Goal: Information Seeking & Learning: Learn about a topic

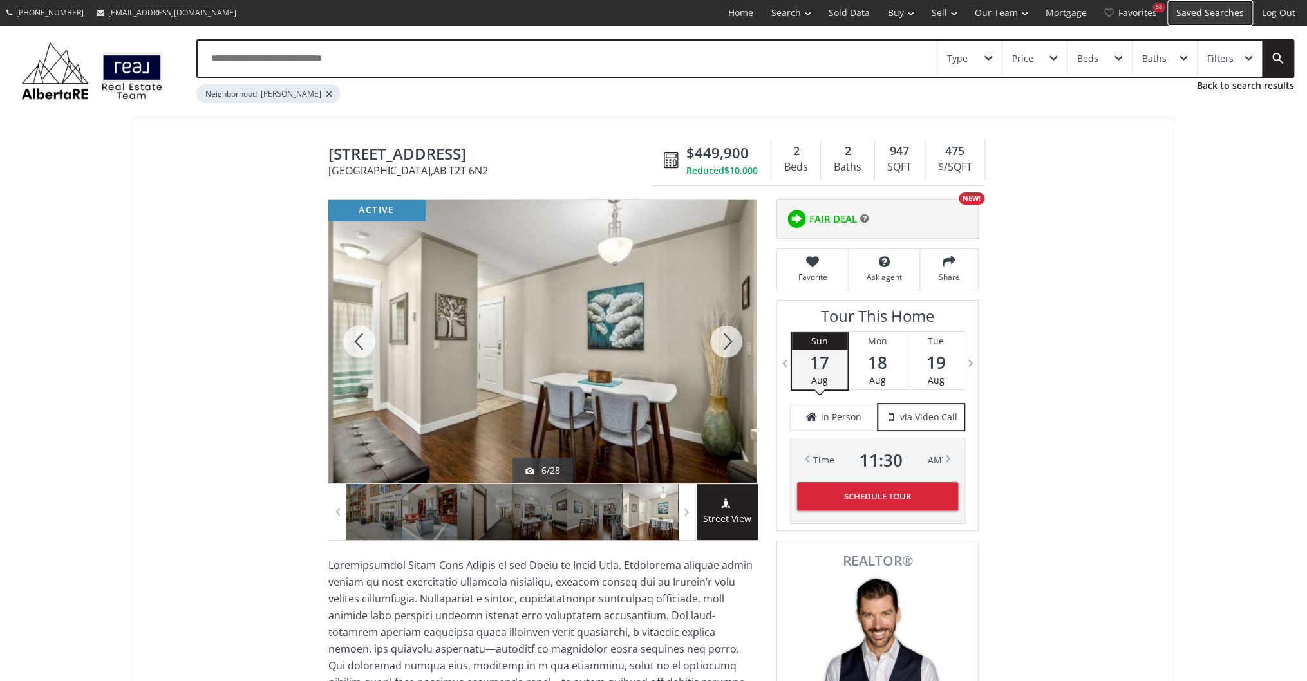
click at [1200, 23] on link "Saved Searches" at bounding box center [1210, 13] width 86 height 26
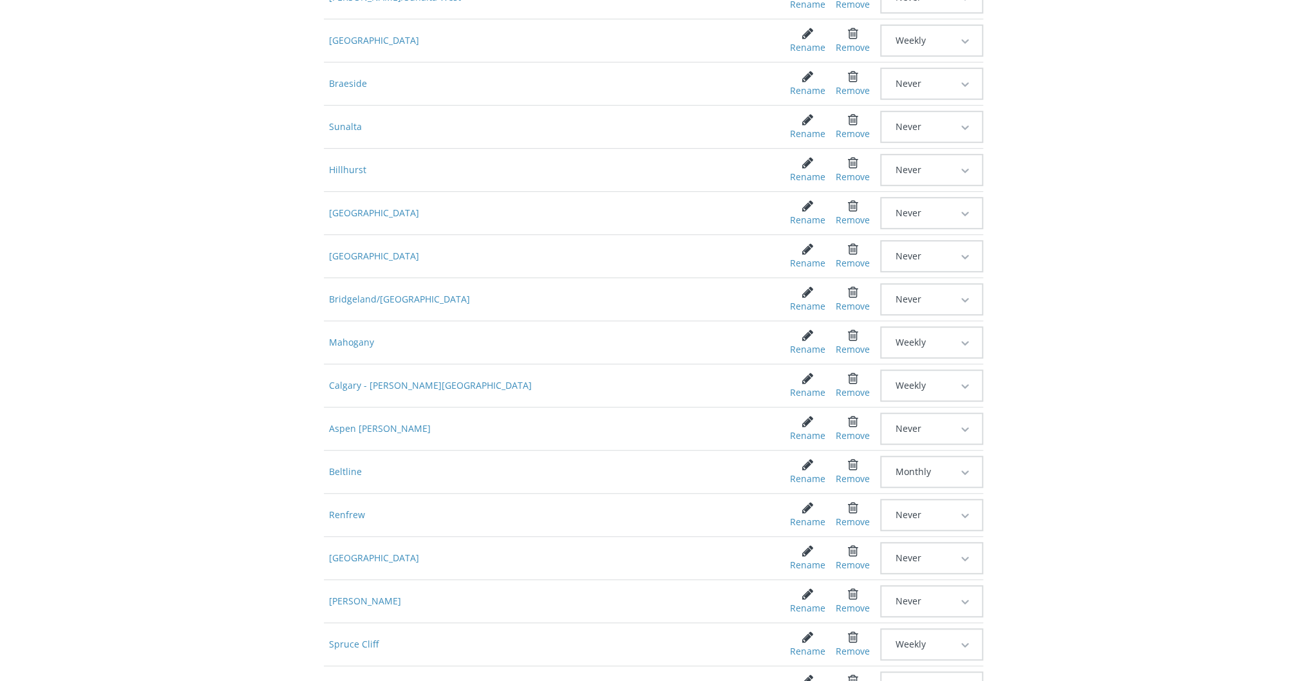
scroll to position [412, 0]
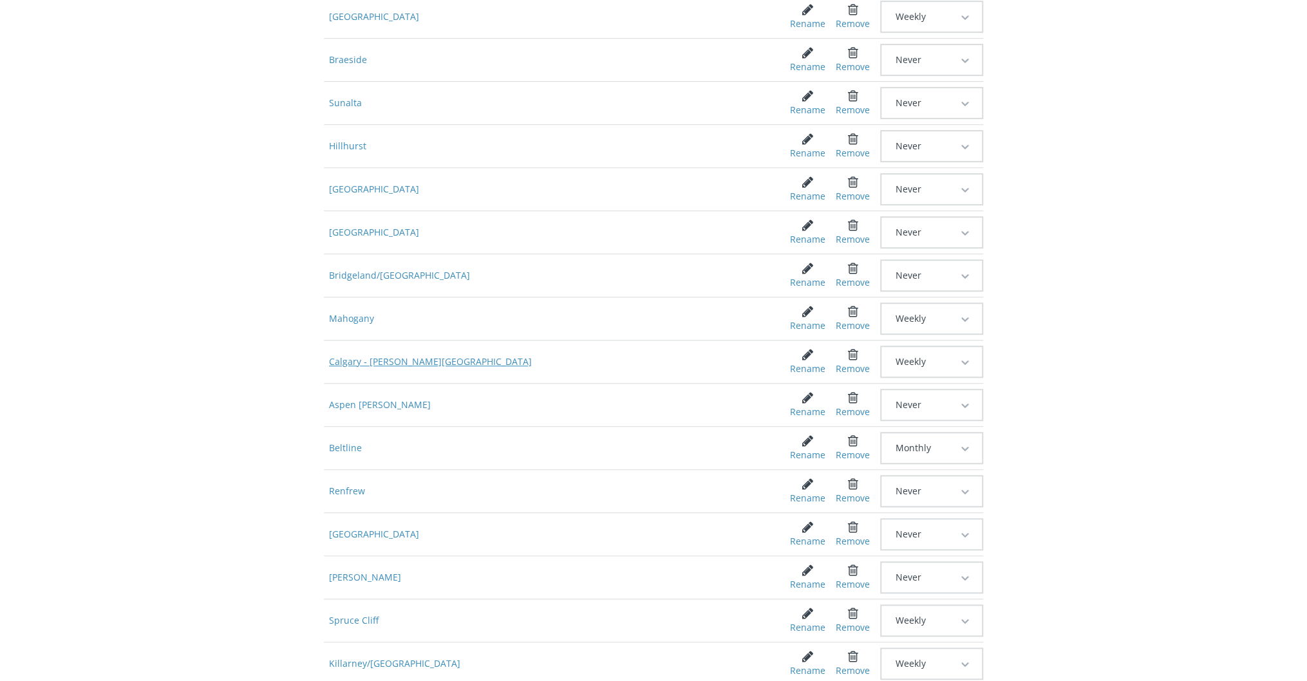
click at [386, 356] on span "Calgary - [PERSON_NAME][GEOGRAPHIC_DATA]" at bounding box center [547, 361] width 447 height 23
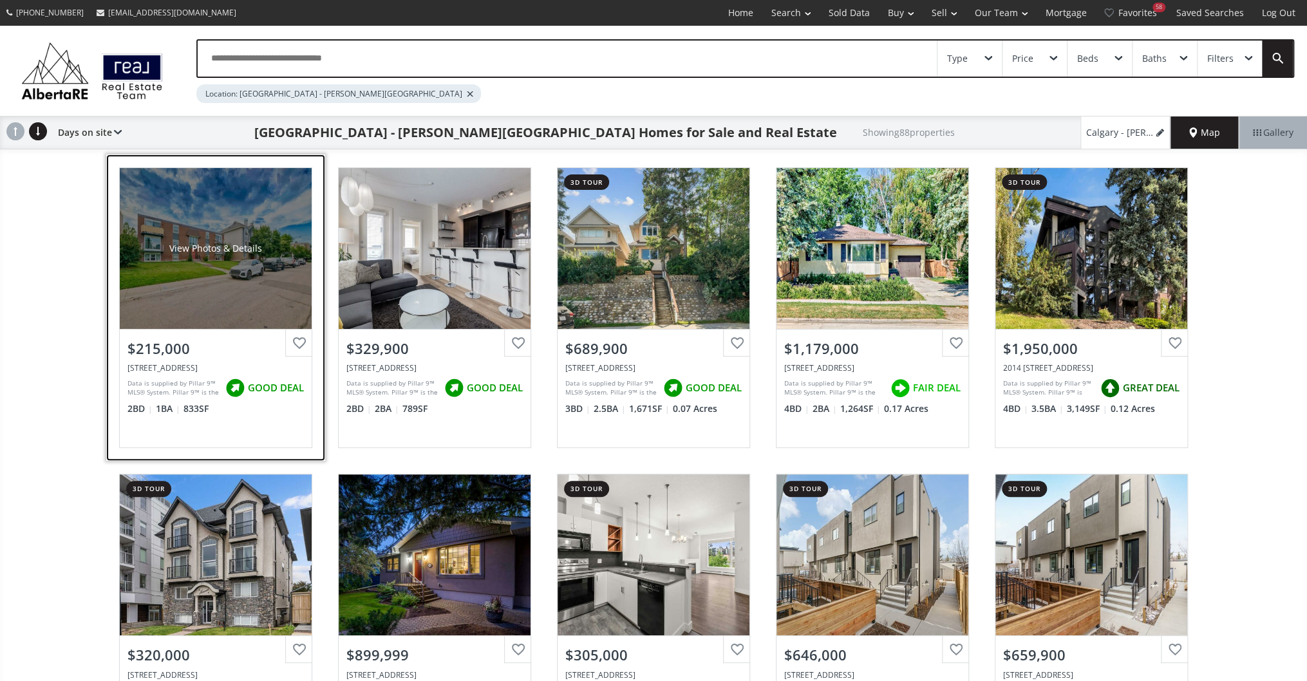
click at [233, 272] on div "View Photos & Details" at bounding box center [216, 248] width 192 height 161
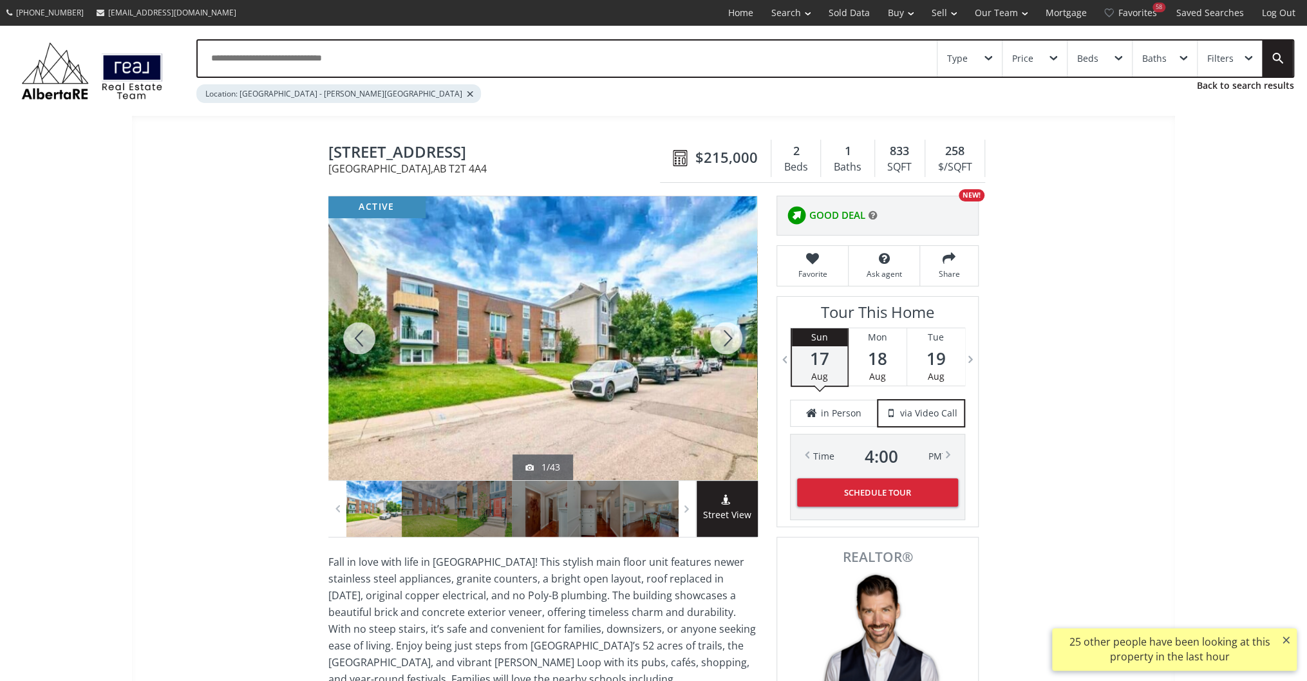
click at [734, 327] on div at bounding box center [726, 338] width 62 height 284
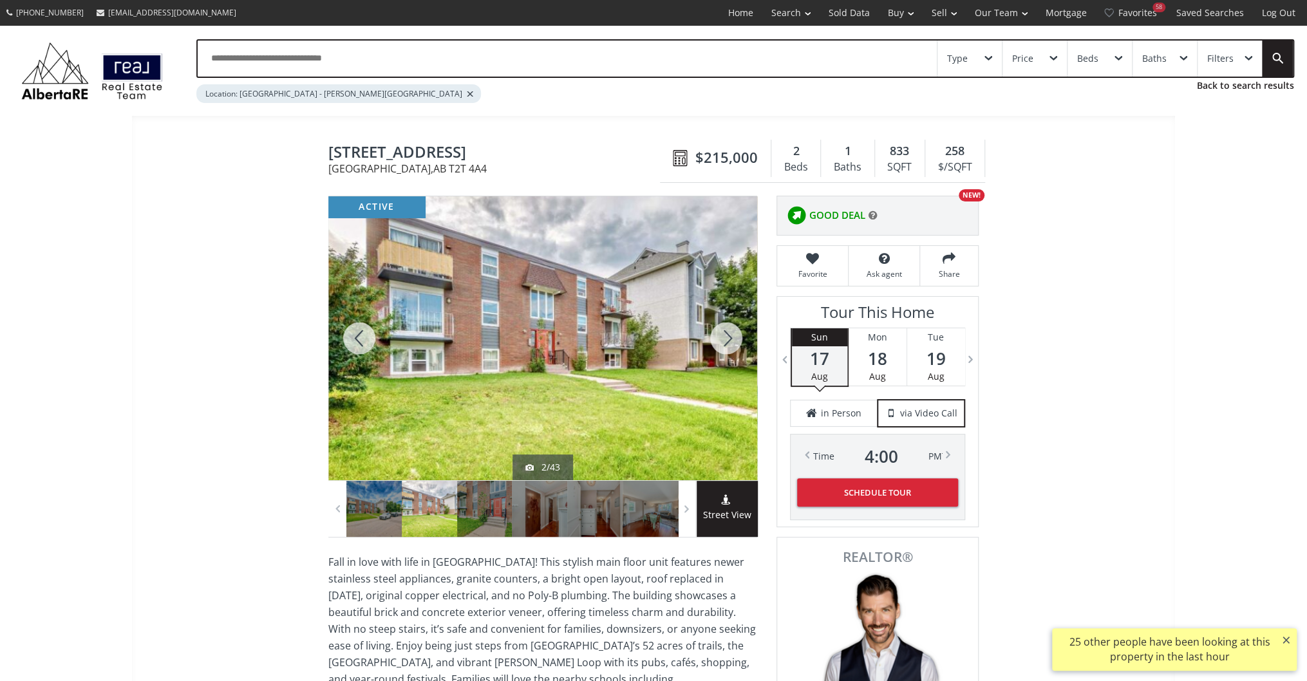
click at [734, 327] on div at bounding box center [726, 338] width 62 height 284
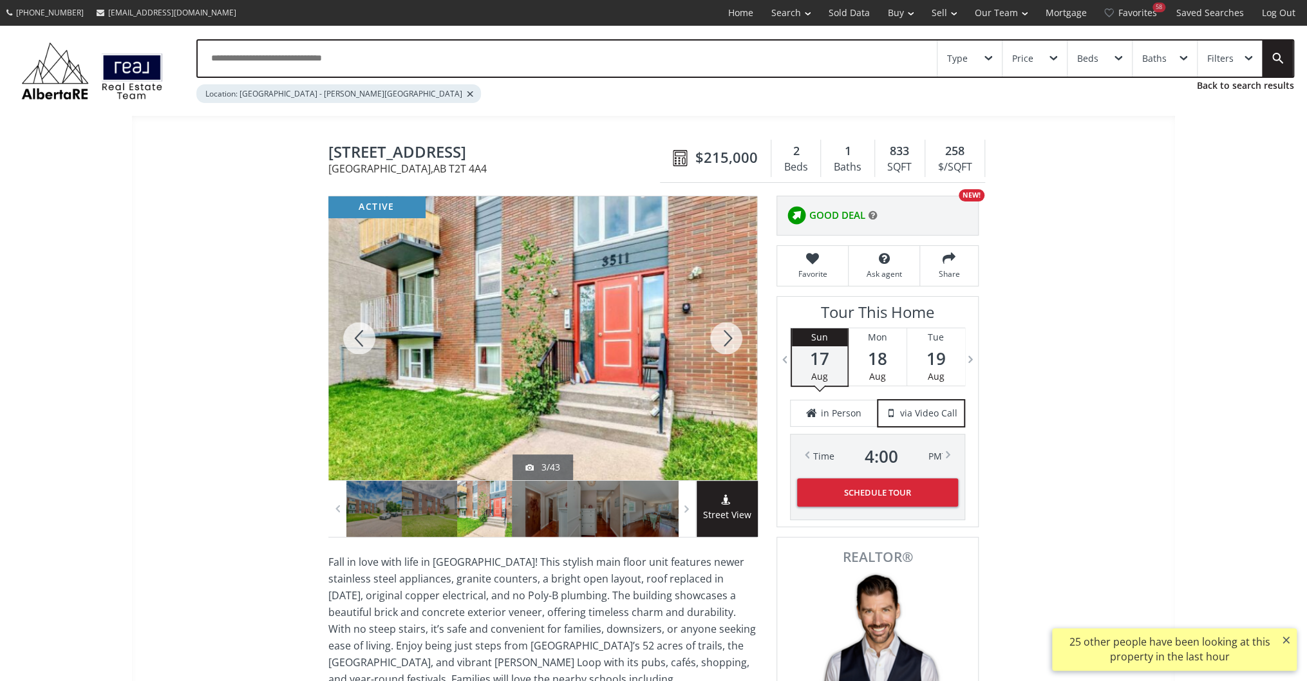
click at [734, 327] on div at bounding box center [726, 338] width 62 height 284
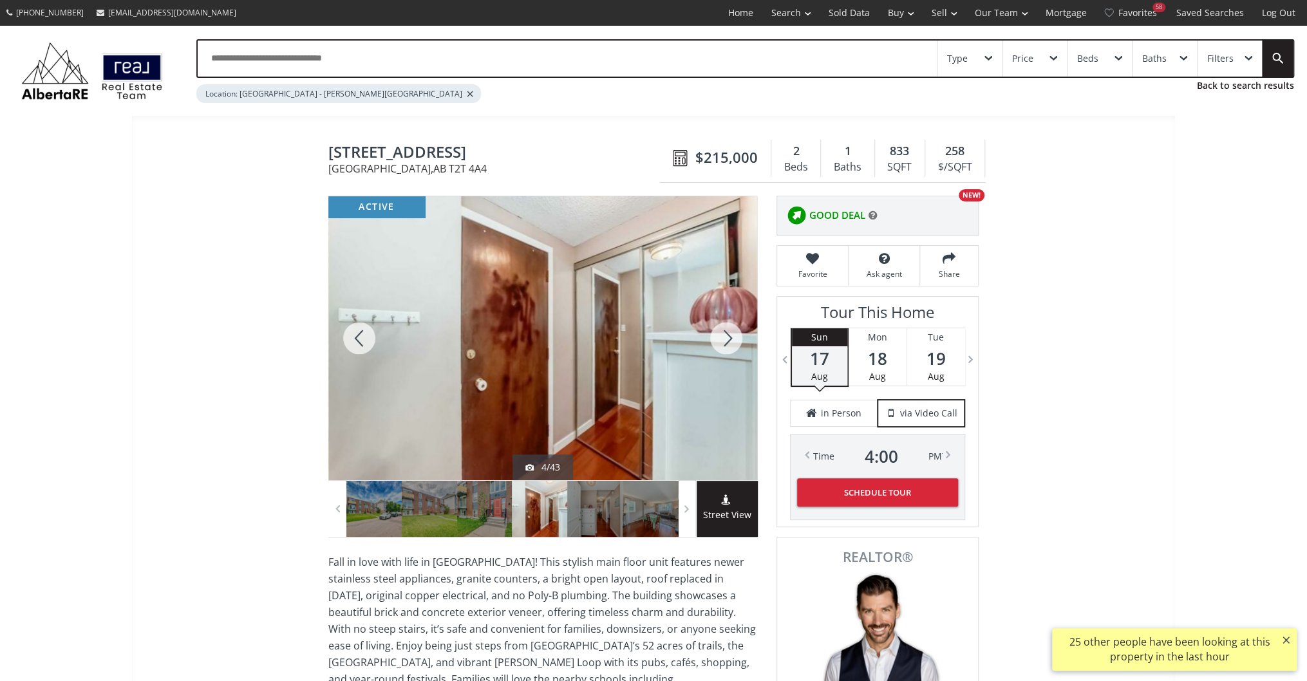
click at [734, 327] on div at bounding box center [726, 338] width 62 height 284
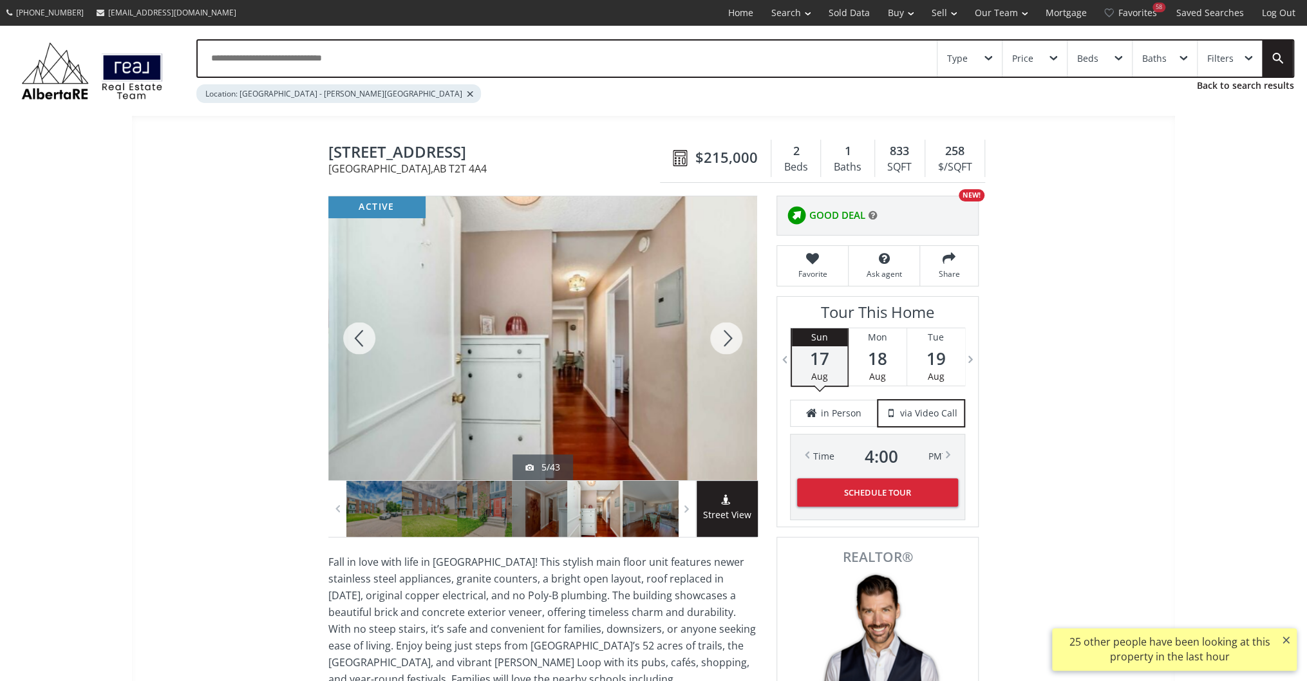
click at [734, 327] on div at bounding box center [726, 338] width 62 height 284
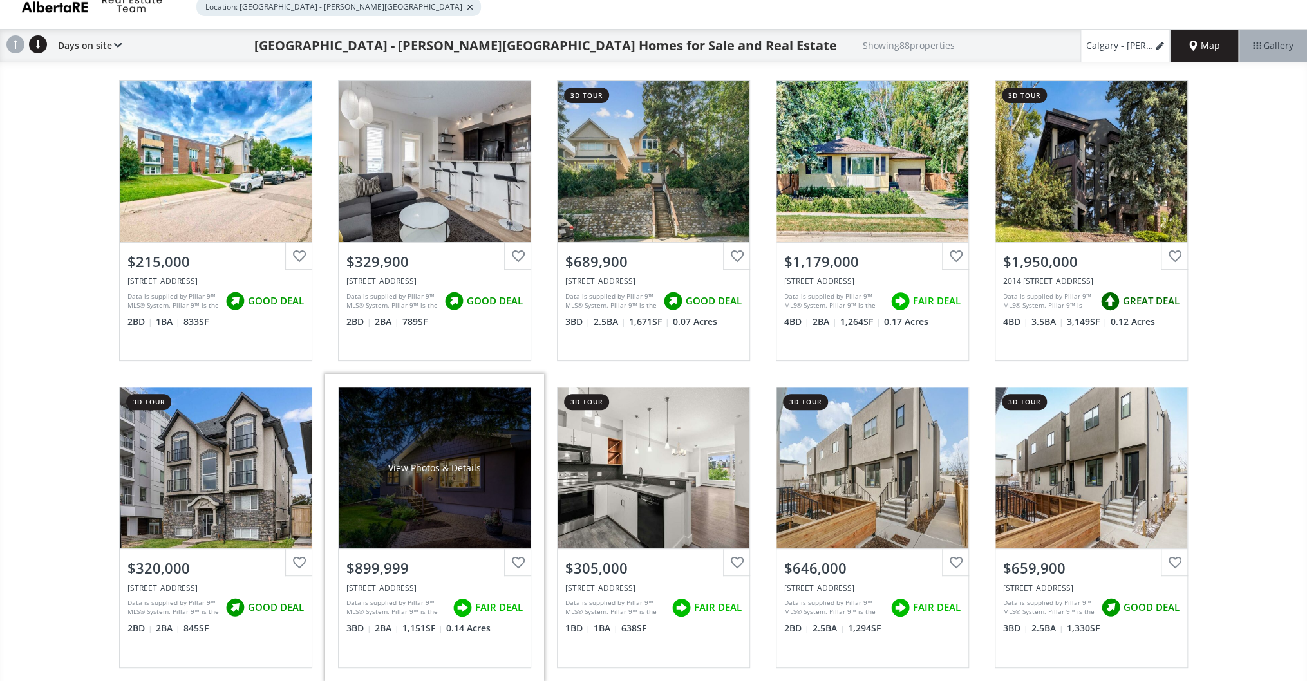
scroll to position [206, 0]
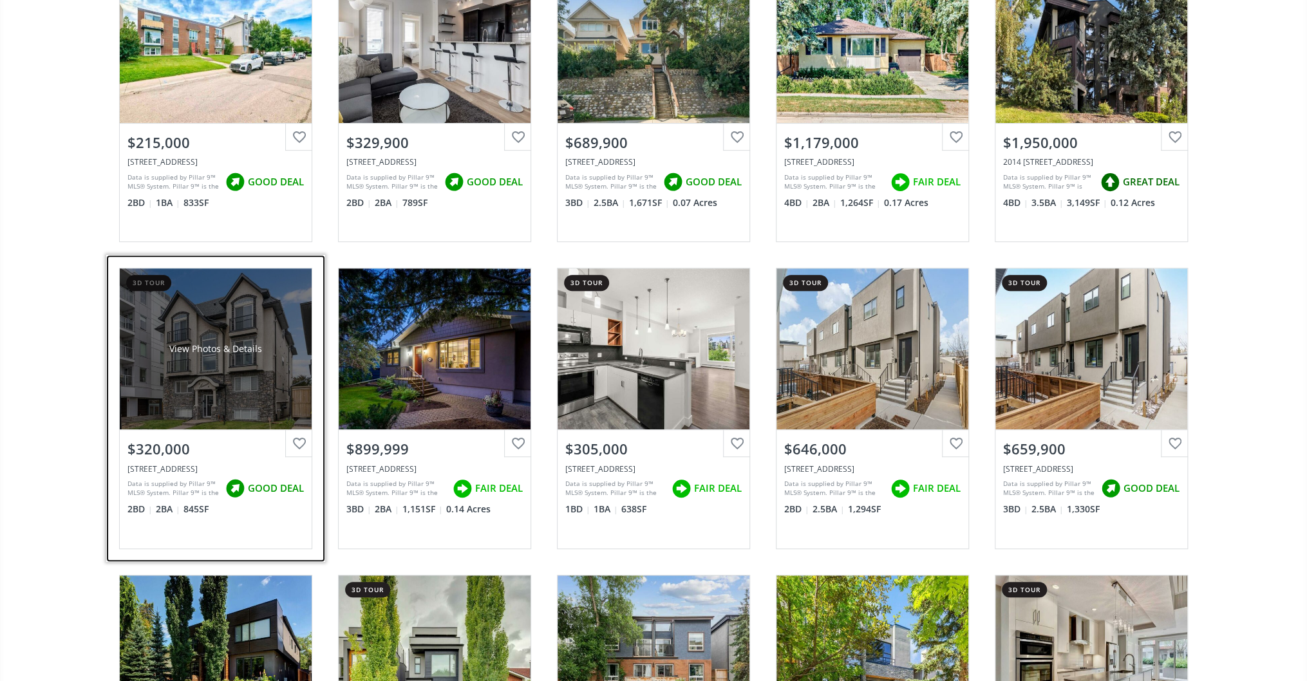
click at [231, 340] on div "View Photos & Details" at bounding box center [216, 348] width 192 height 161
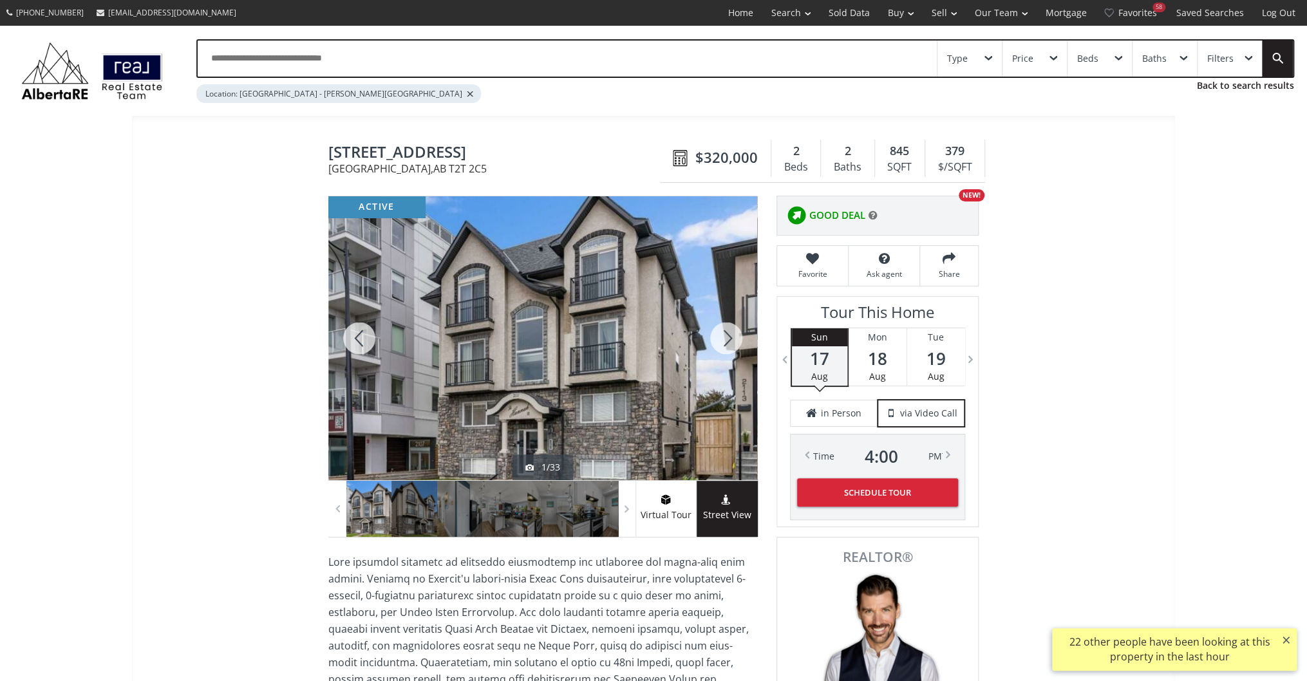
click at [731, 335] on div at bounding box center [726, 338] width 62 height 284
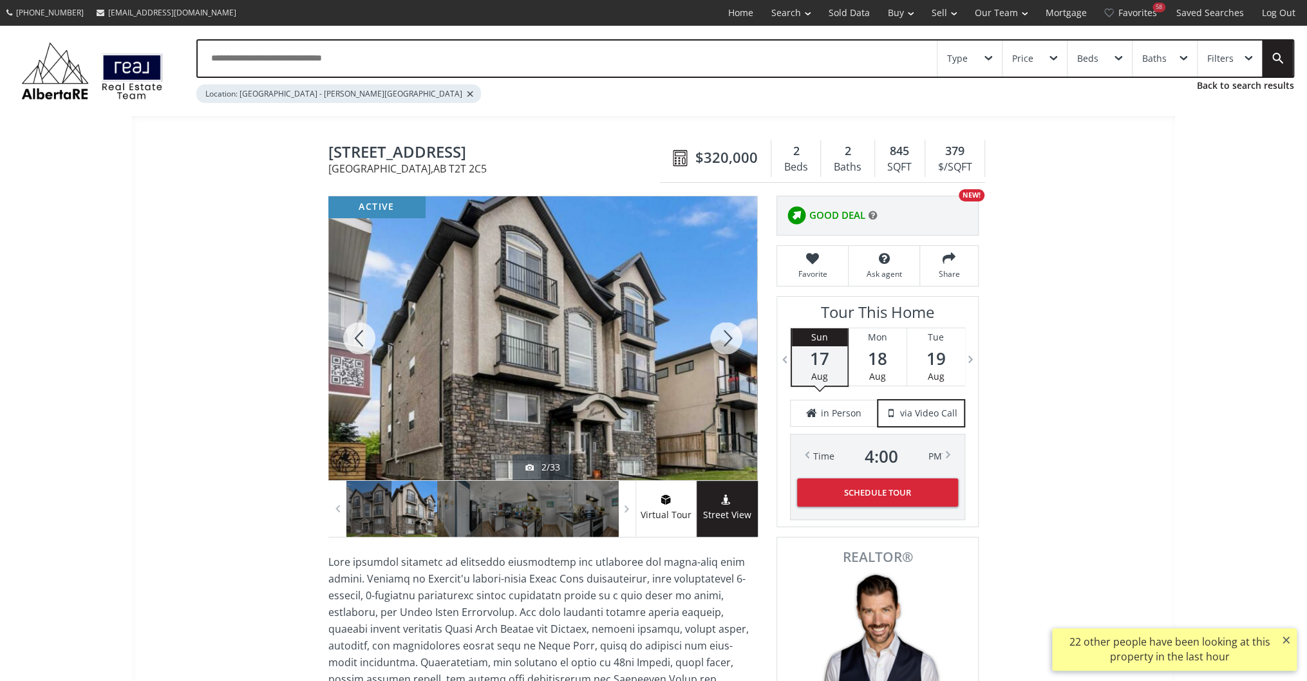
click at [731, 335] on div at bounding box center [726, 338] width 62 height 284
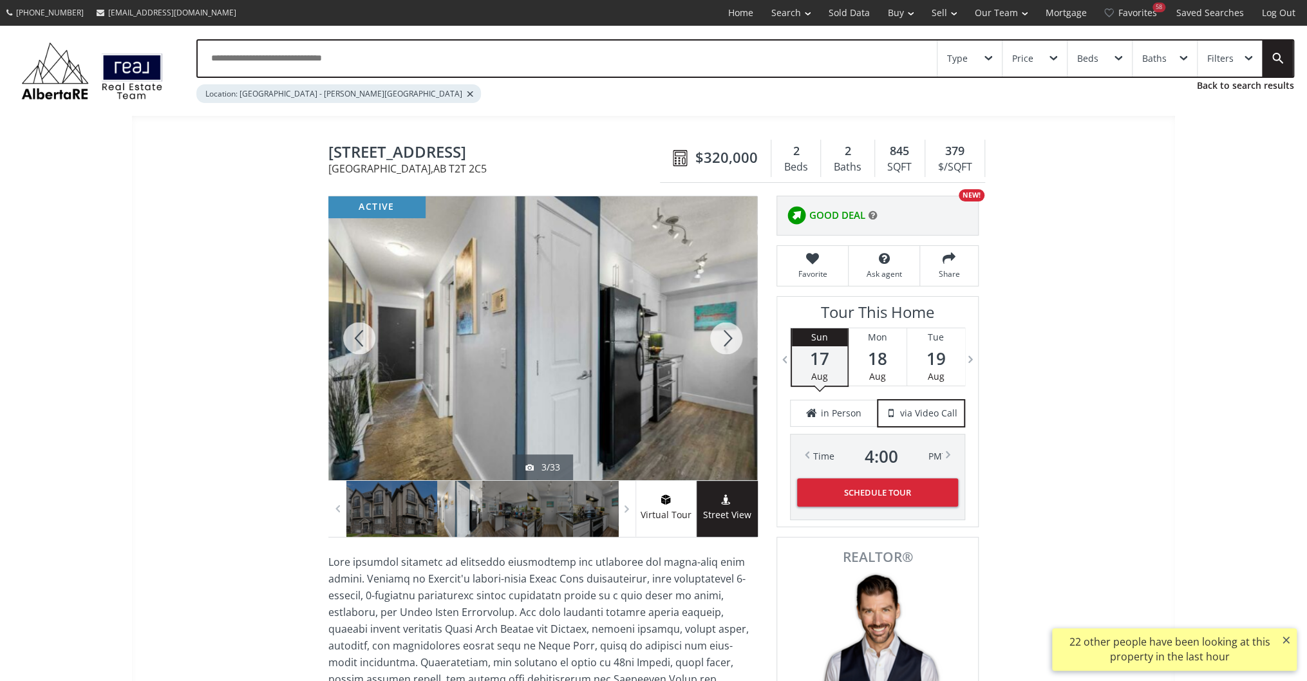
click at [731, 335] on div at bounding box center [726, 338] width 62 height 284
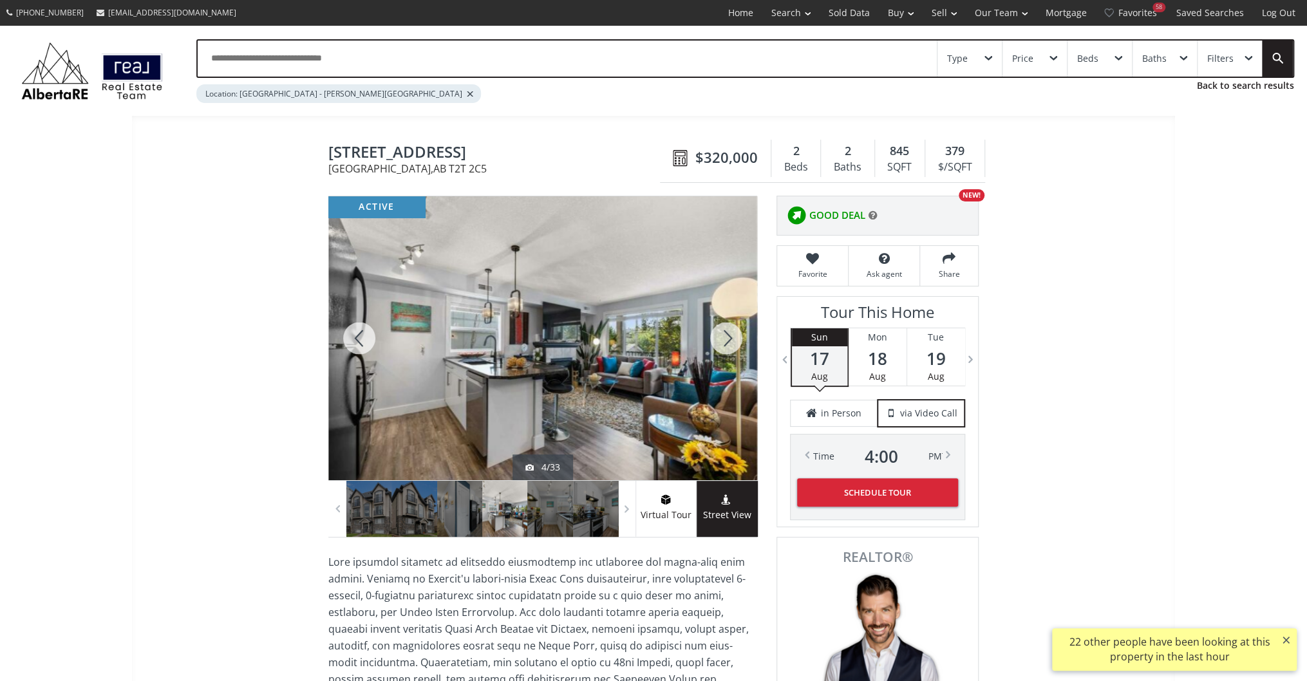
click at [731, 335] on div at bounding box center [726, 338] width 62 height 284
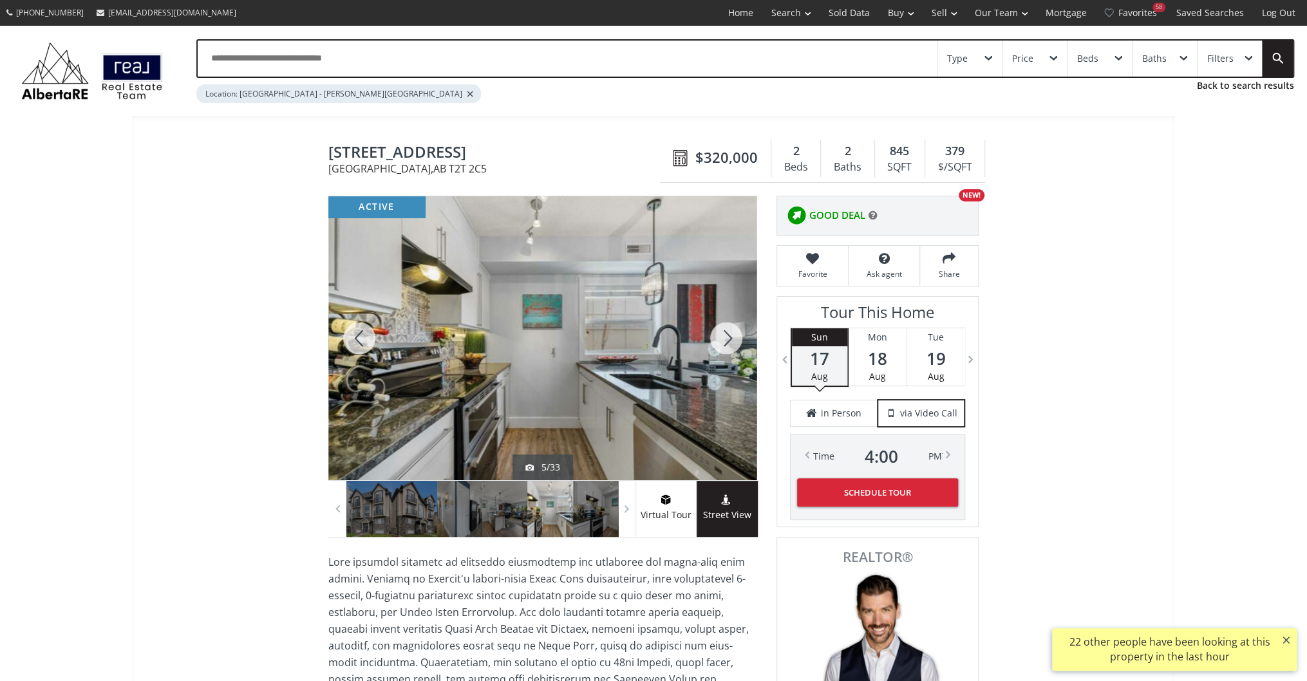
click at [731, 335] on div at bounding box center [726, 338] width 62 height 284
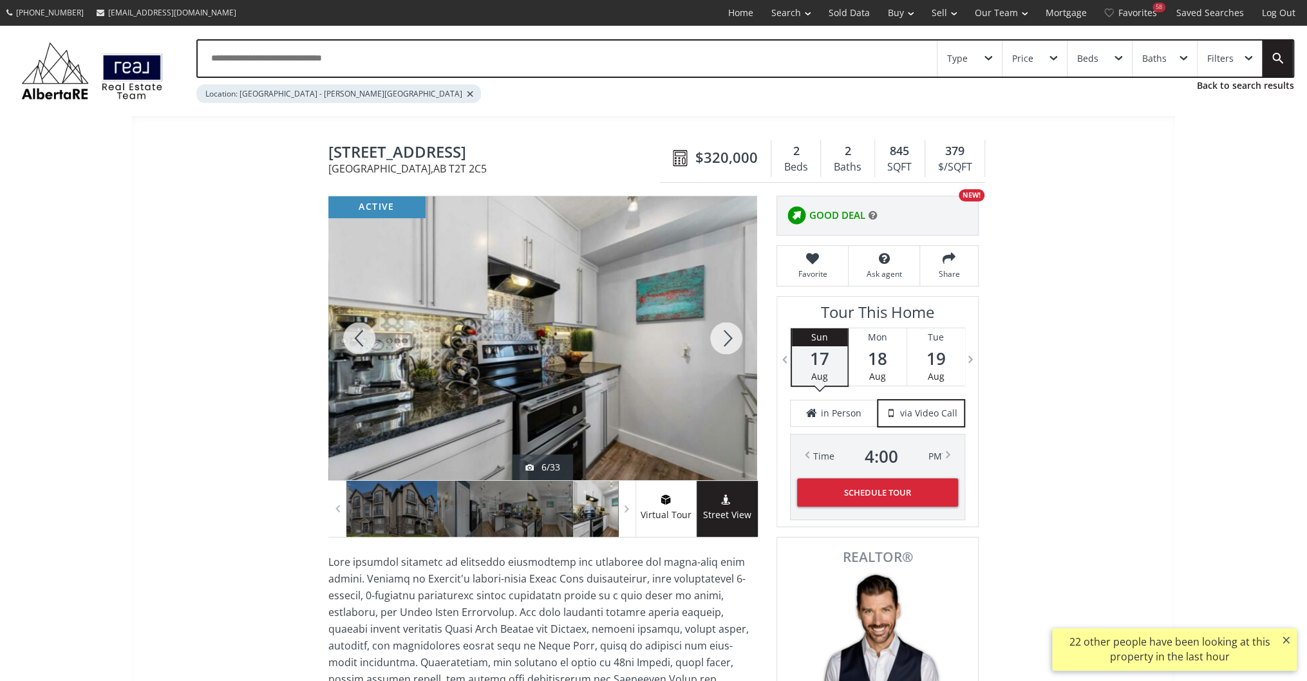
click at [731, 335] on div at bounding box center [726, 338] width 62 height 284
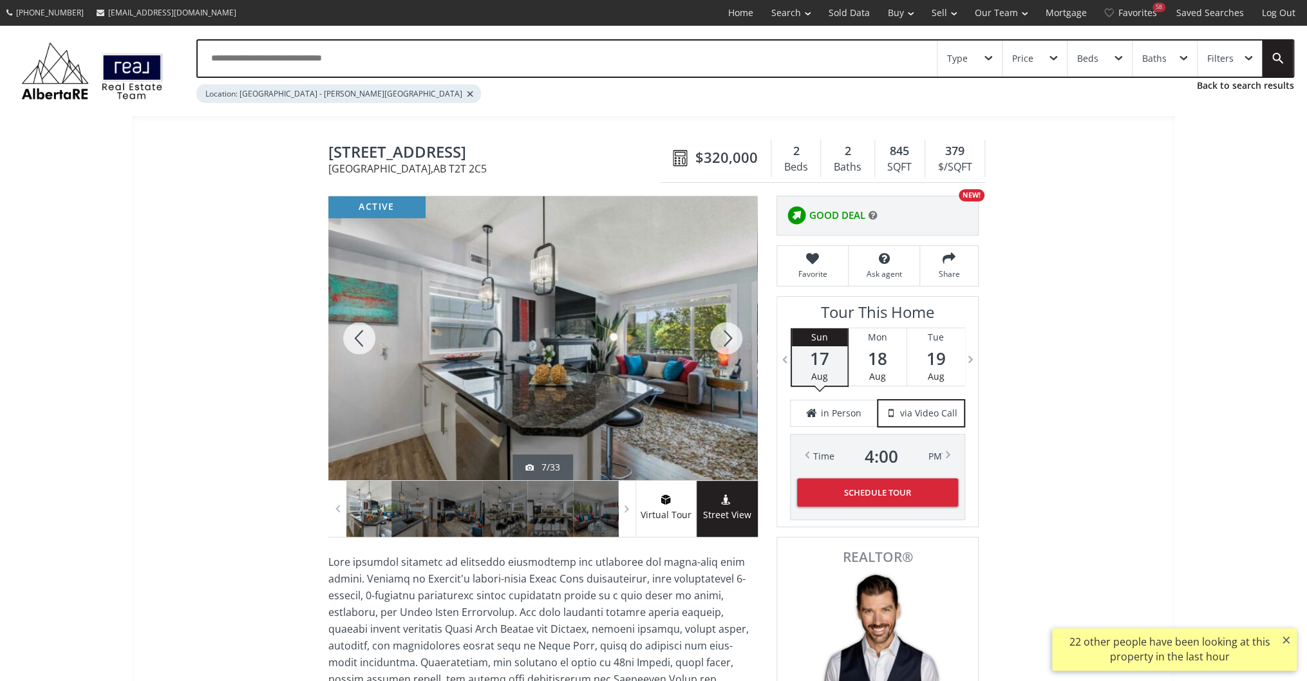
click at [731, 335] on div at bounding box center [726, 338] width 62 height 284
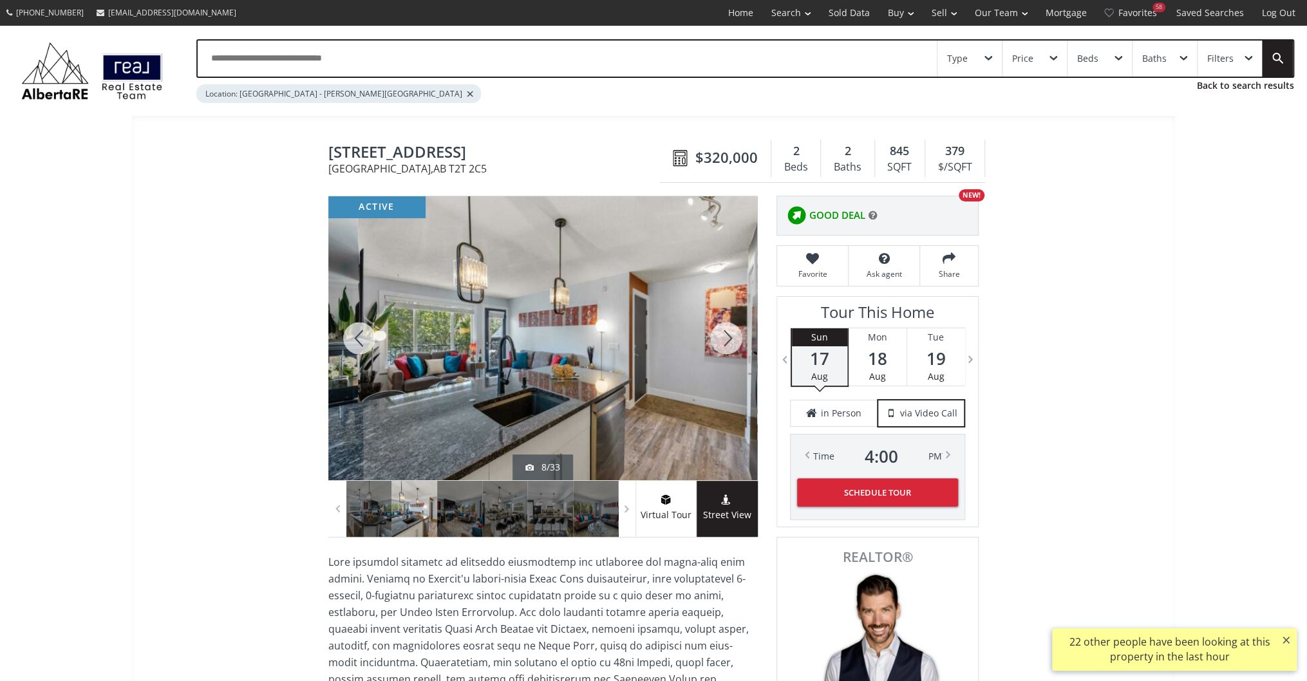
click at [731, 335] on div at bounding box center [726, 338] width 62 height 284
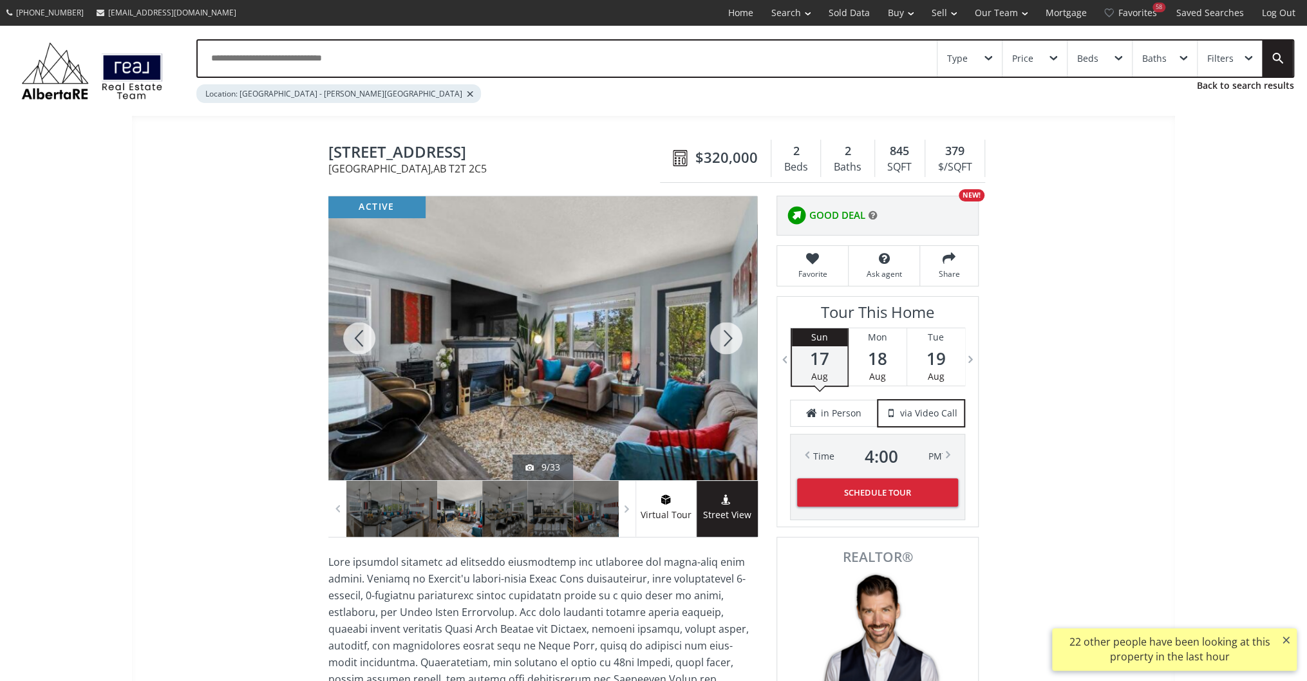
click at [731, 335] on div at bounding box center [726, 338] width 62 height 284
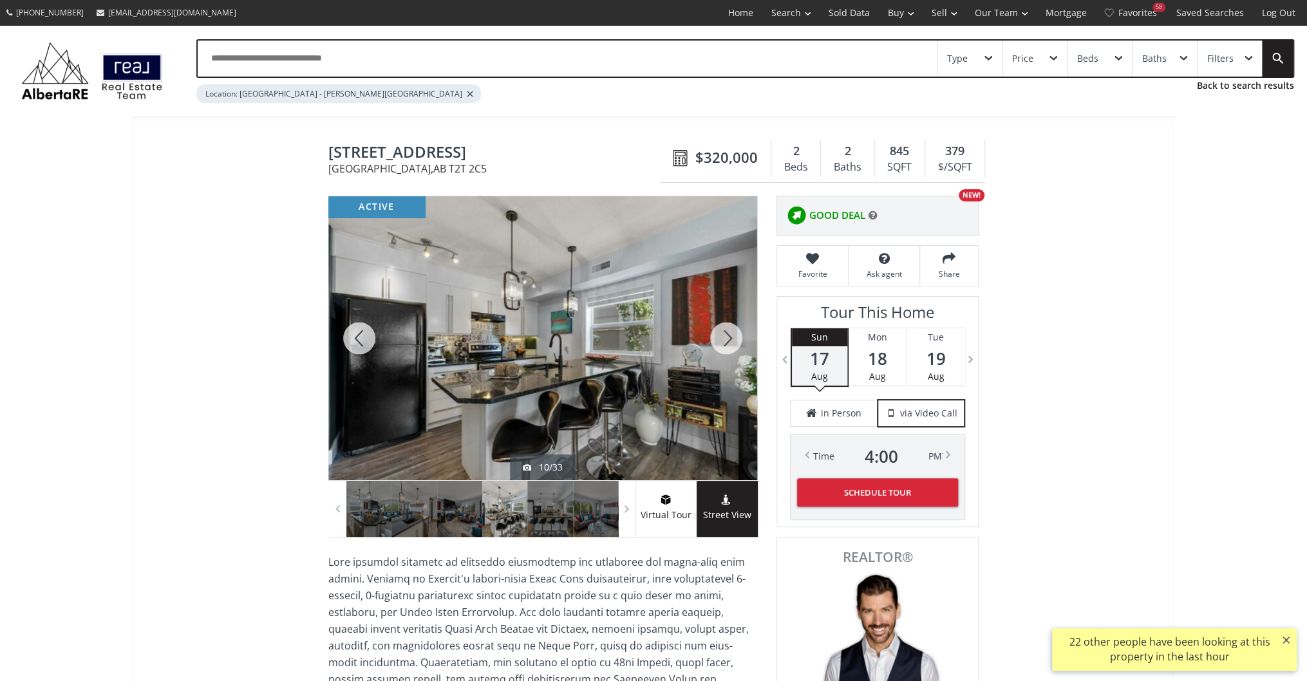
click at [731, 335] on div at bounding box center [726, 338] width 62 height 284
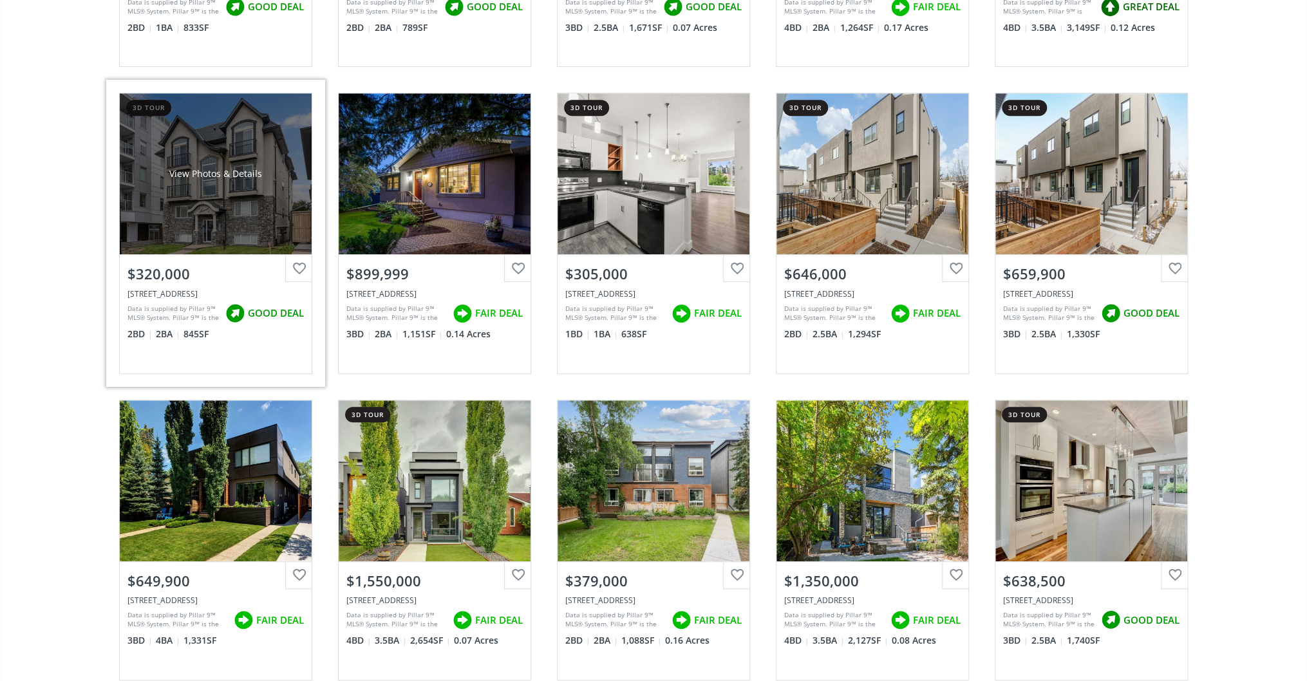
scroll to position [515, 0]
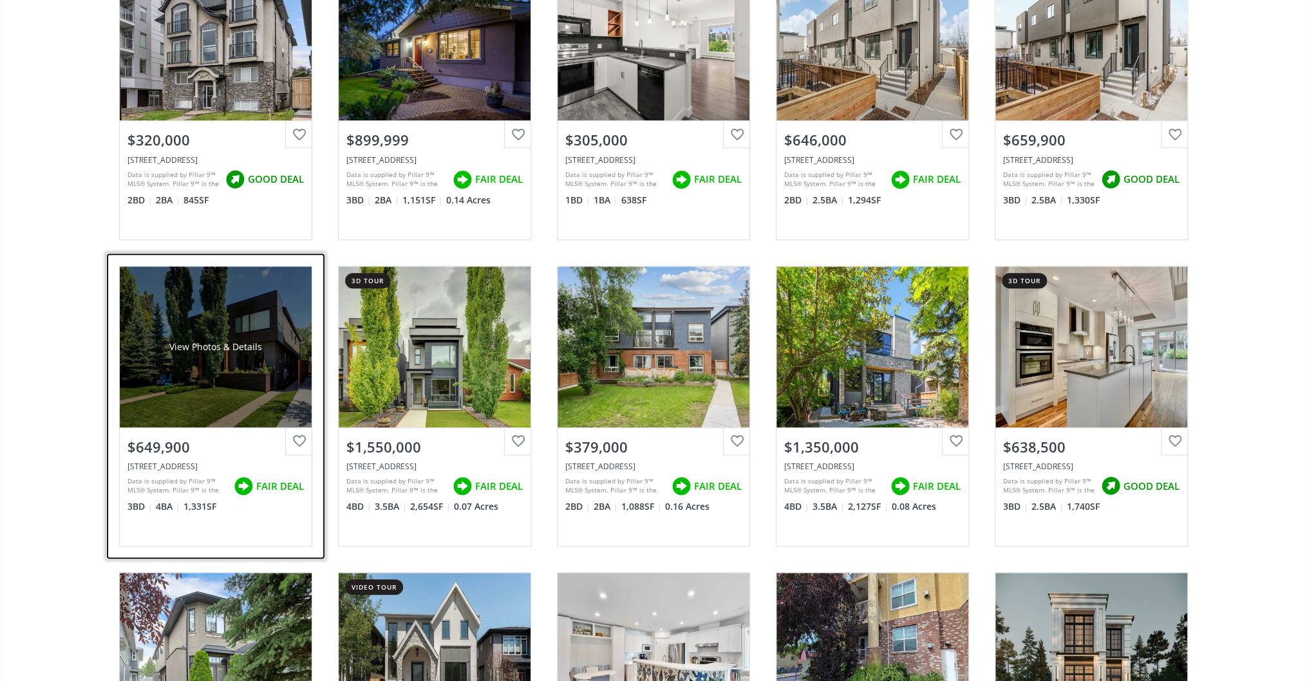
click at [243, 375] on div "View Photos & Details" at bounding box center [216, 346] width 192 height 161
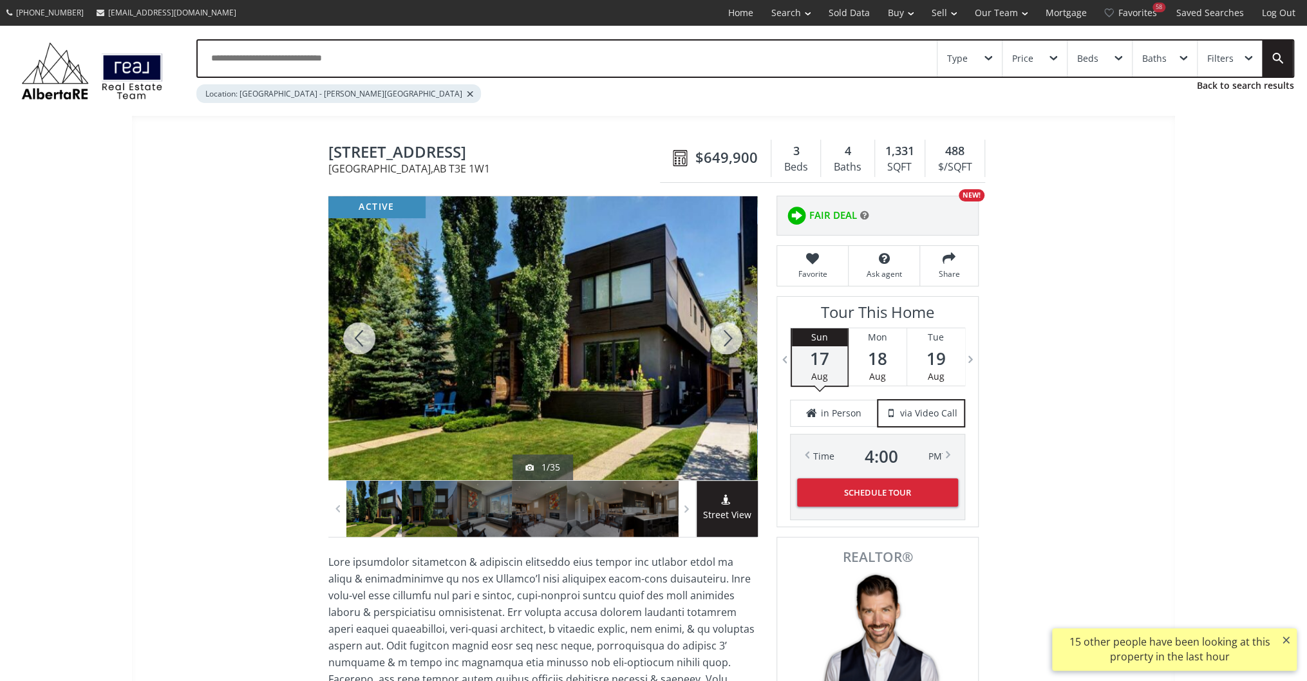
click at [732, 335] on div at bounding box center [726, 338] width 62 height 284
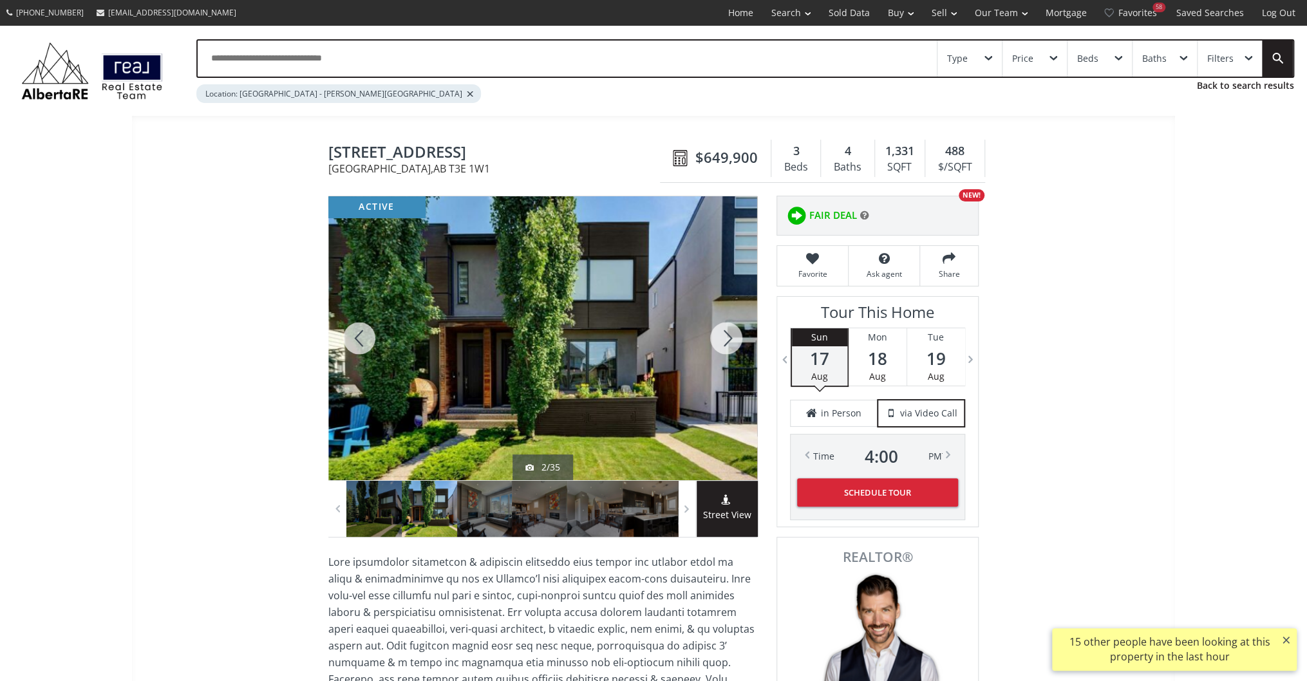
click at [732, 335] on div at bounding box center [726, 338] width 62 height 284
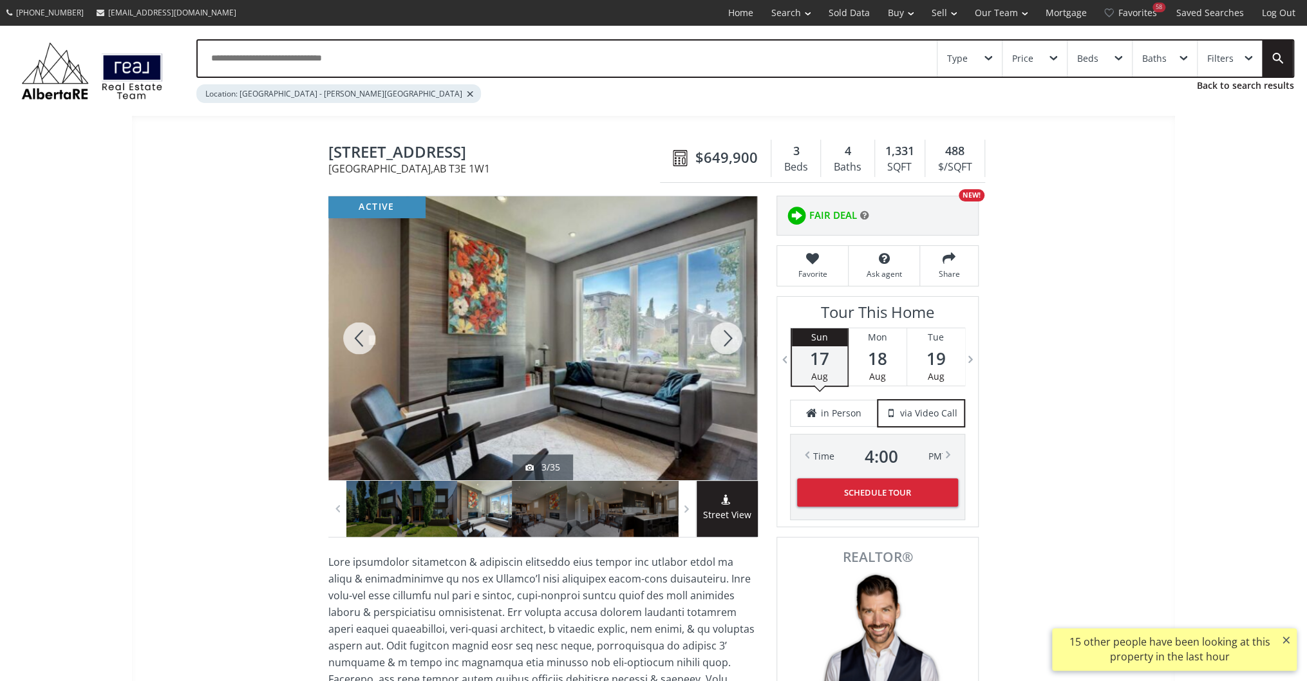
click at [732, 335] on div at bounding box center [726, 338] width 62 height 284
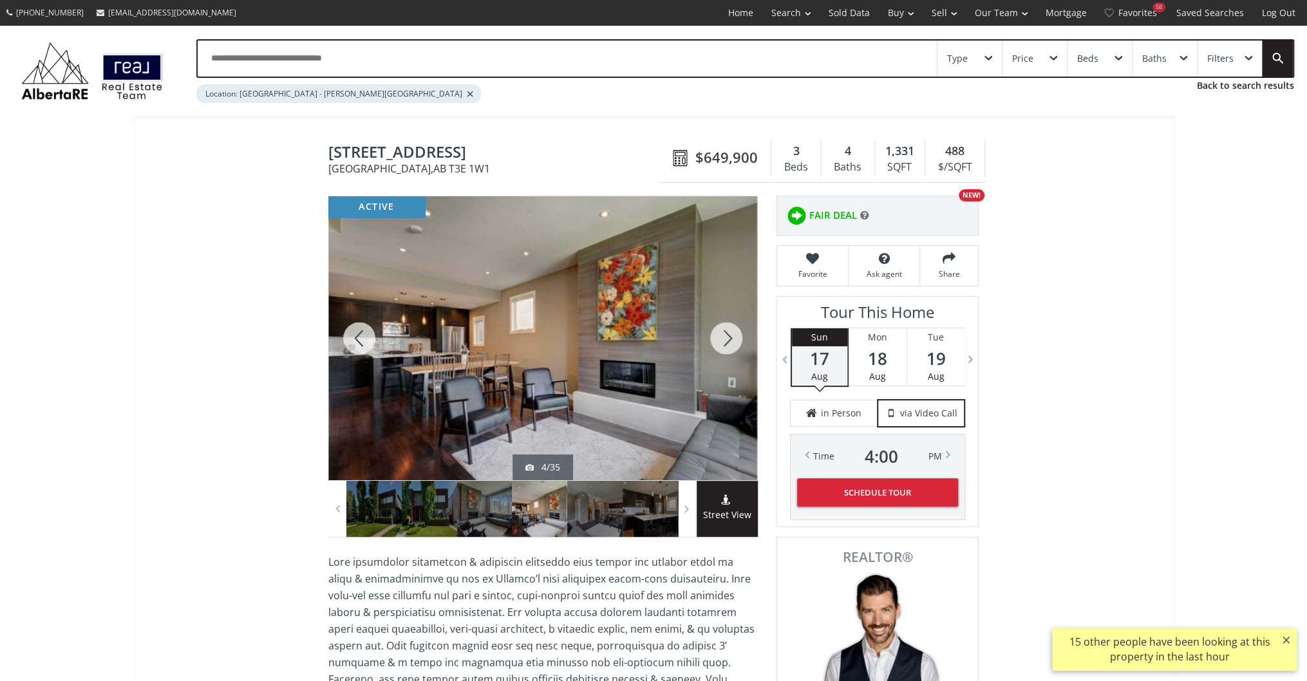
click at [732, 335] on div at bounding box center [726, 338] width 62 height 284
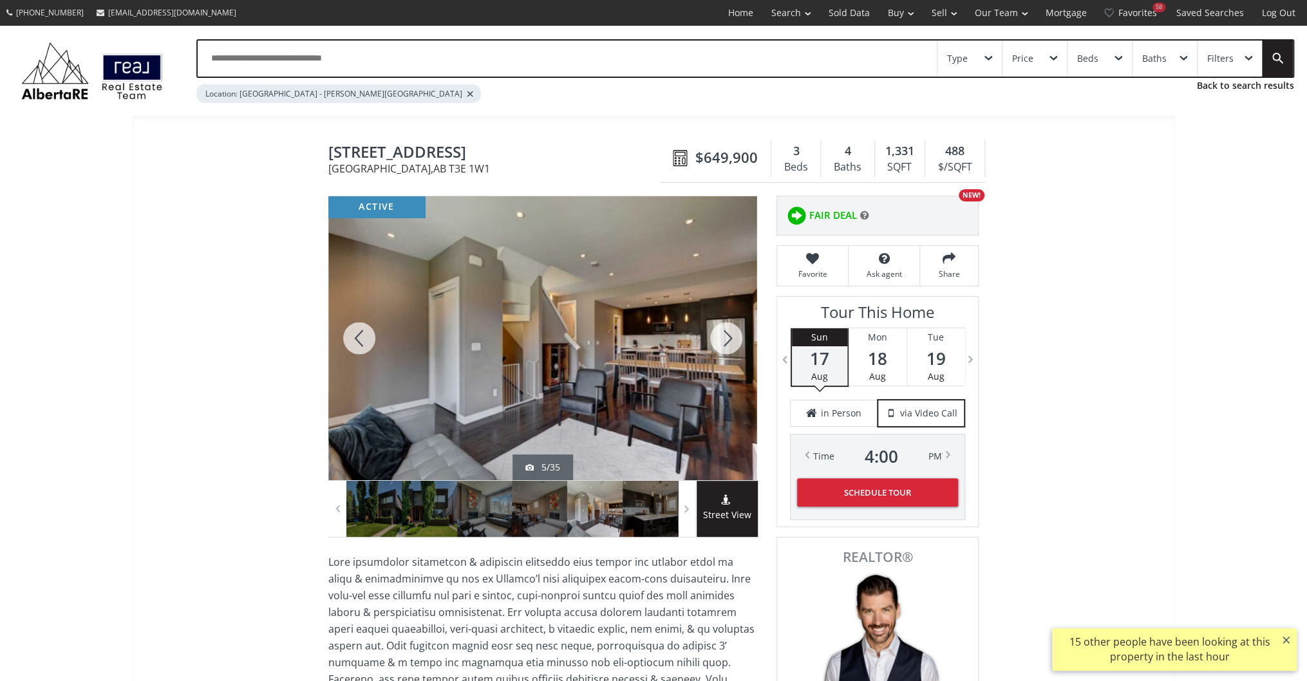
click at [732, 335] on div at bounding box center [726, 338] width 62 height 284
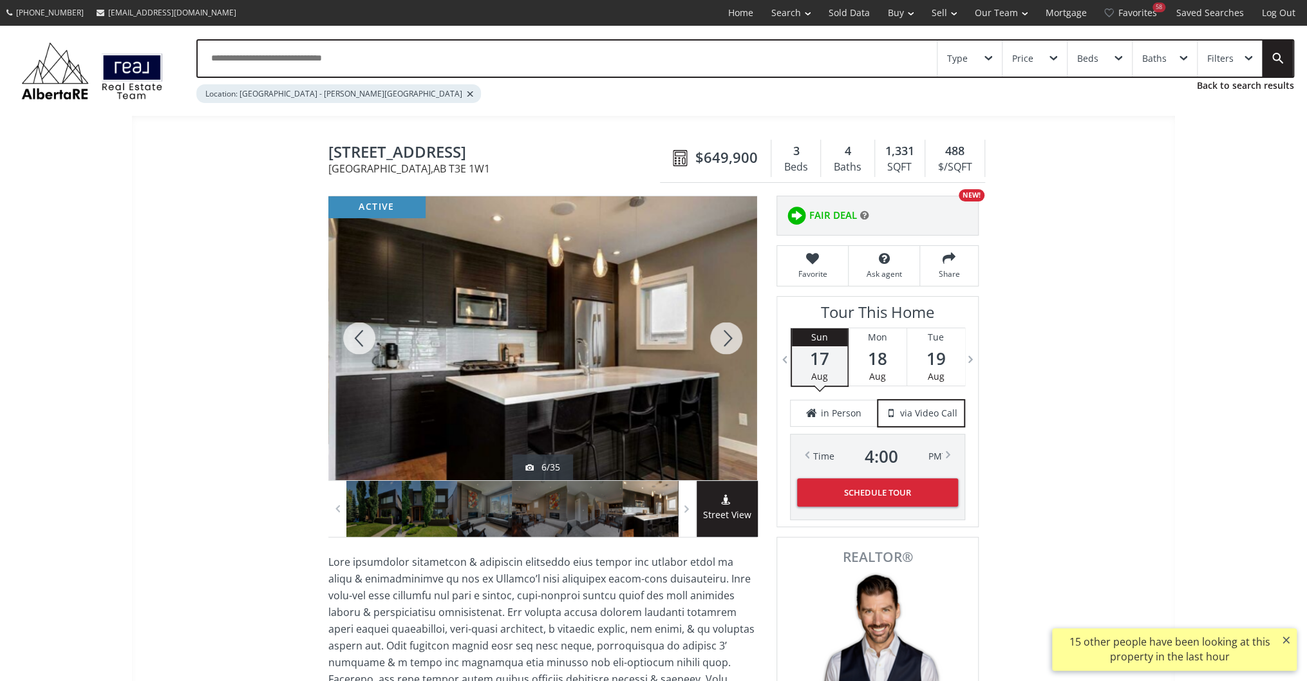
click at [732, 335] on div at bounding box center [726, 338] width 62 height 284
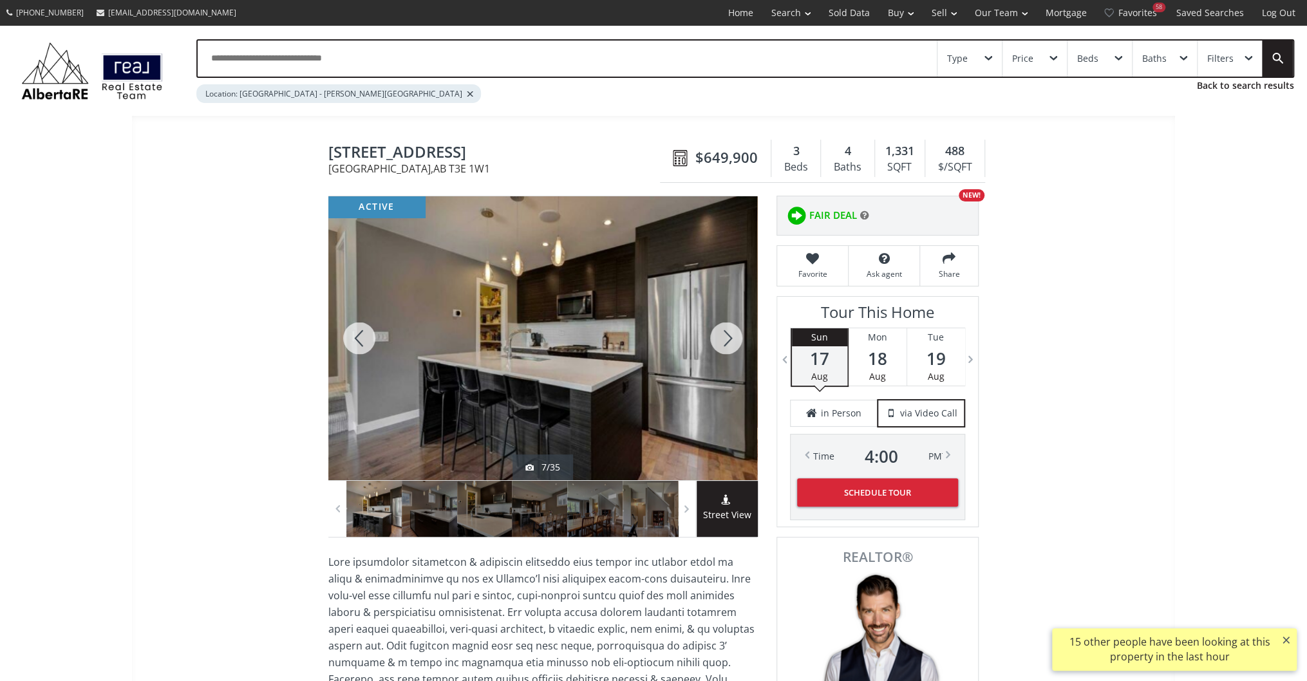
click at [732, 335] on div at bounding box center [726, 338] width 62 height 284
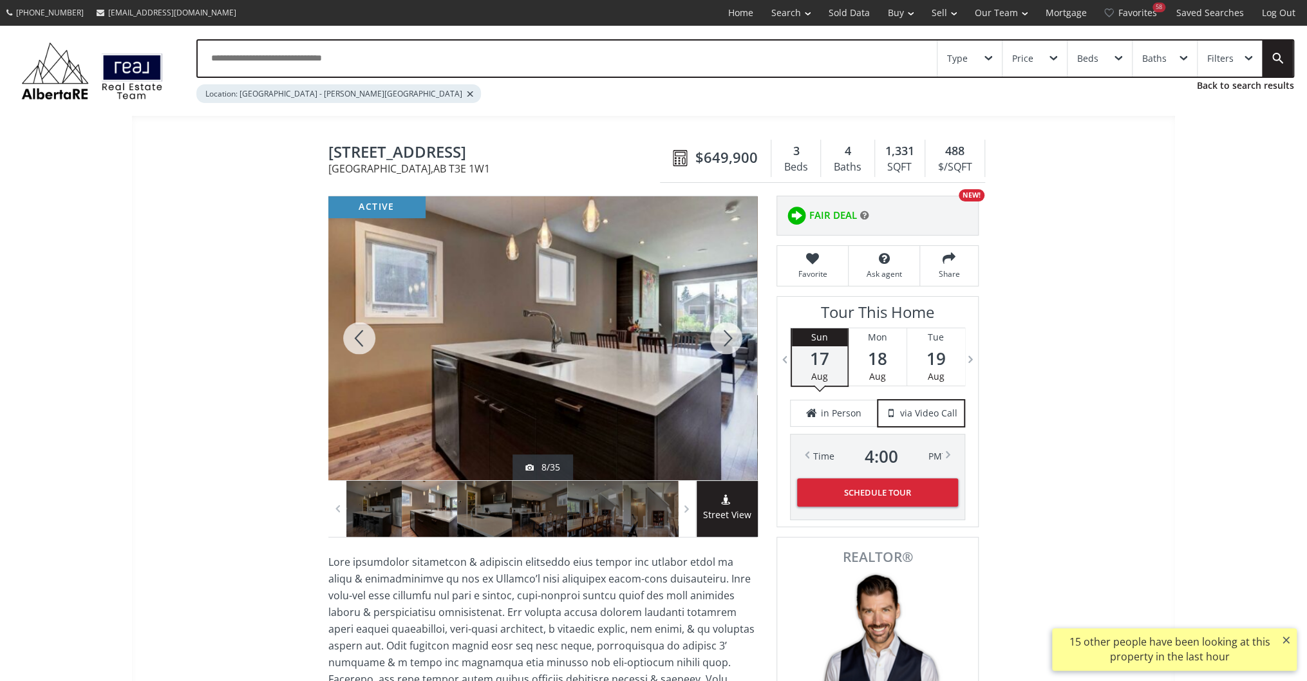
click at [732, 335] on div at bounding box center [726, 338] width 62 height 284
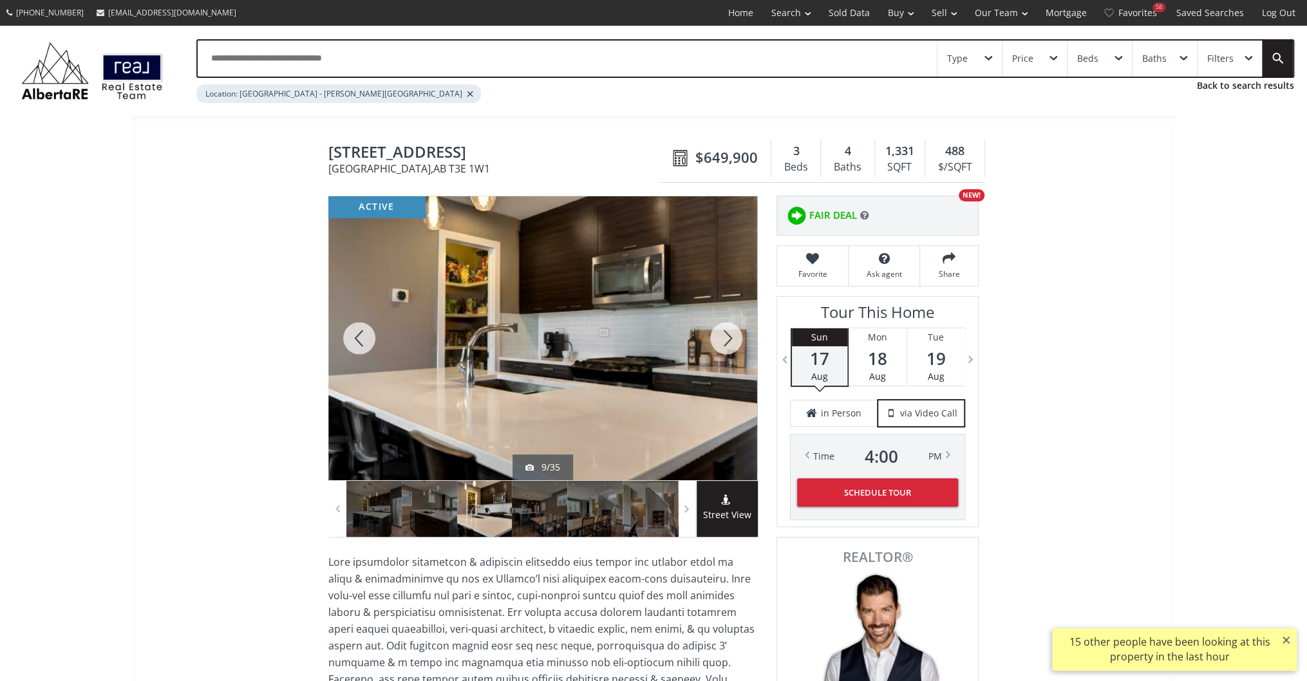
click at [732, 335] on div at bounding box center [726, 338] width 62 height 284
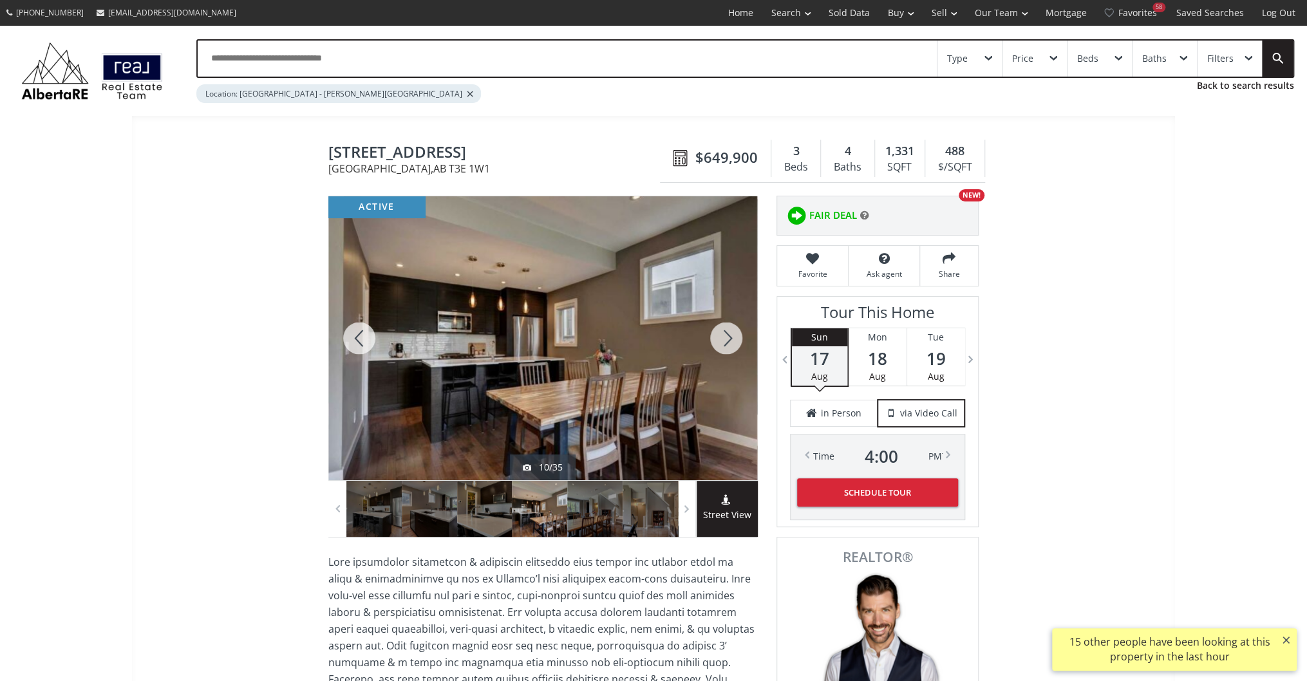
click at [732, 335] on div at bounding box center [726, 338] width 62 height 284
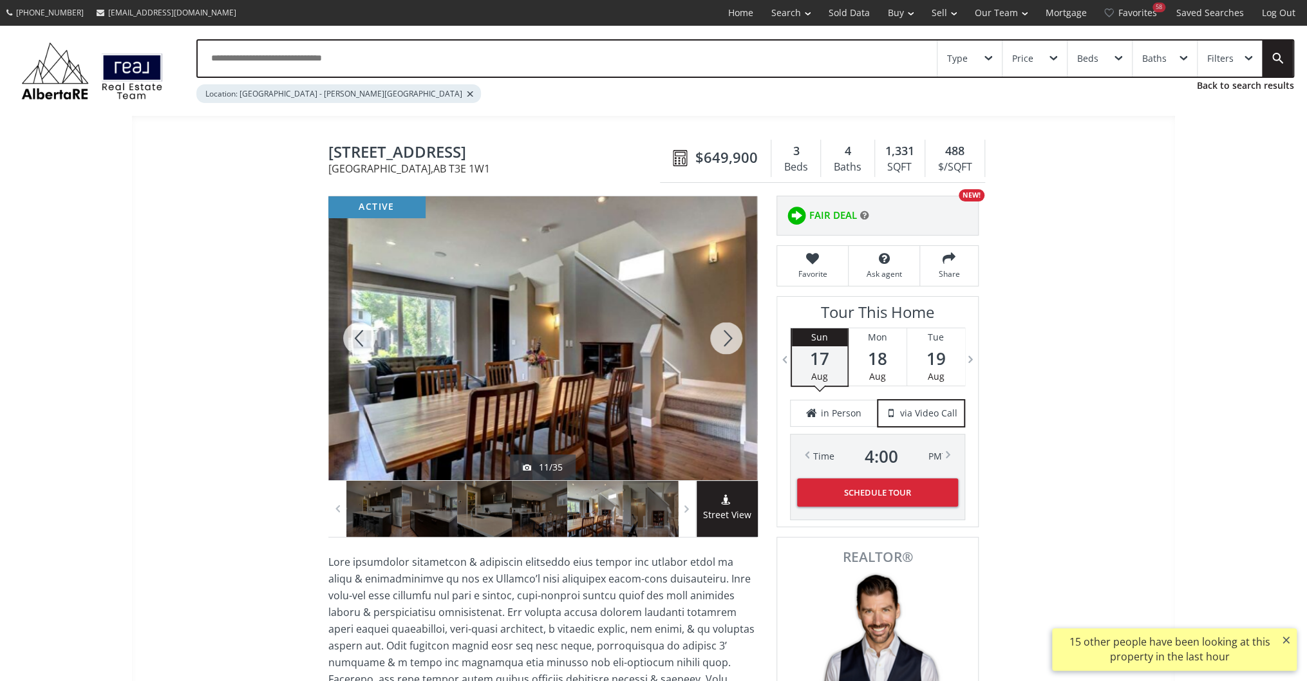
click at [732, 335] on div at bounding box center [726, 338] width 62 height 284
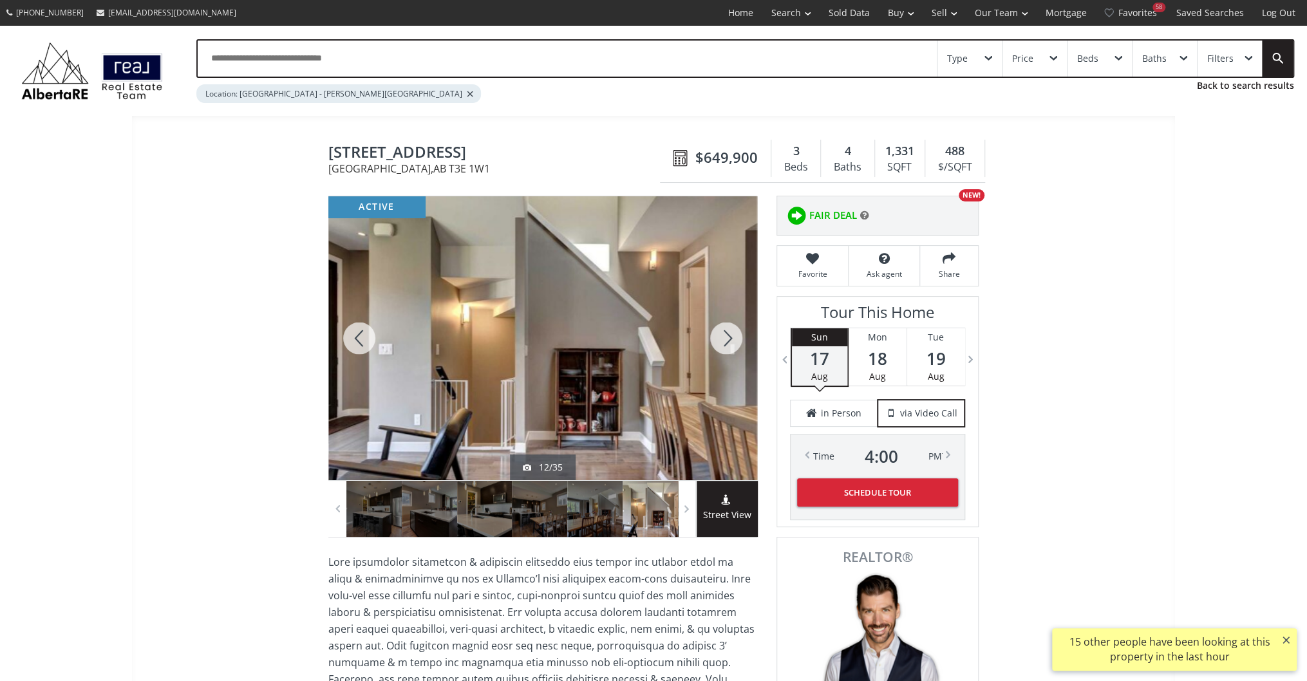
click at [732, 335] on div at bounding box center [726, 338] width 62 height 284
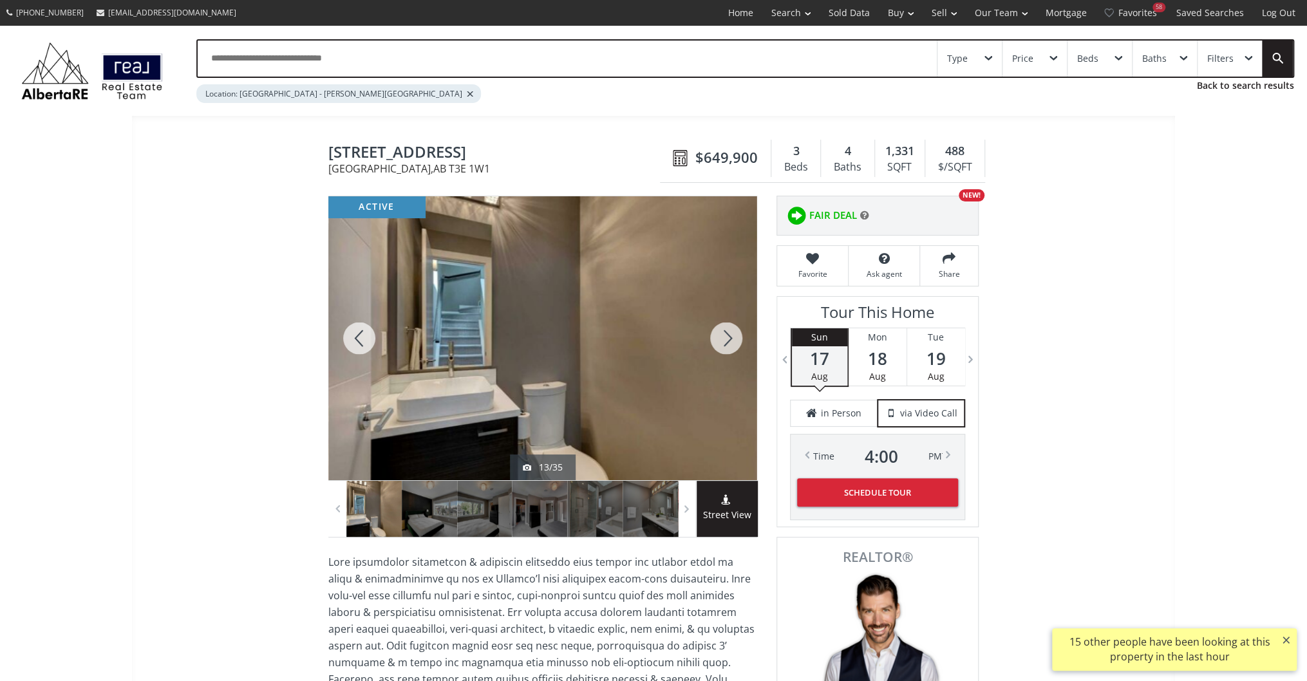
click at [732, 335] on div at bounding box center [726, 338] width 62 height 284
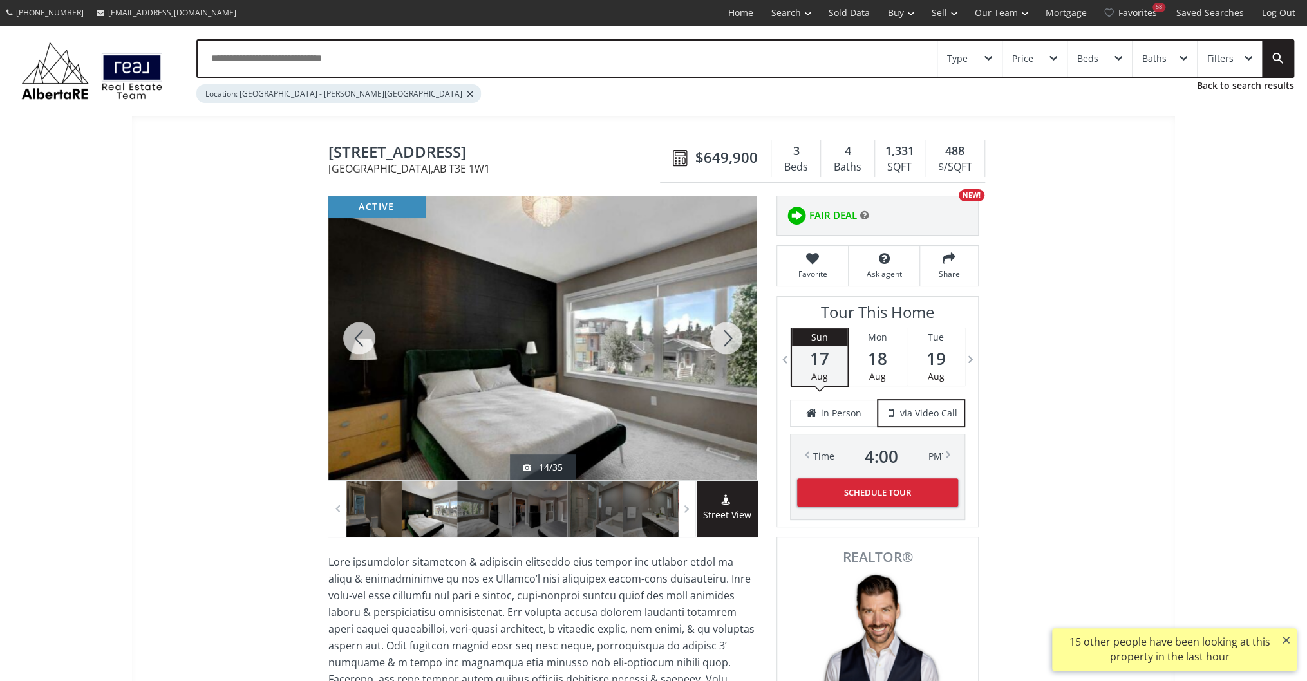
click at [732, 335] on div at bounding box center [726, 338] width 62 height 284
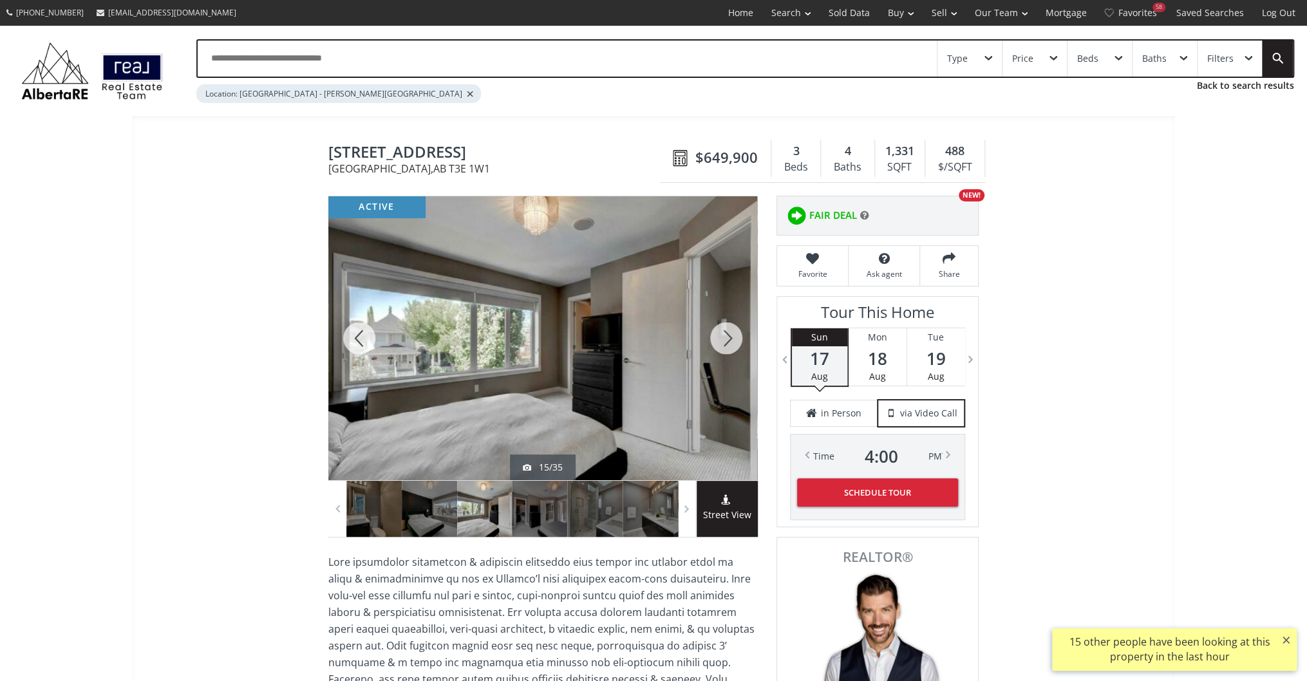
click at [732, 335] on div at bounding box center [726, 338] width 62 height 284
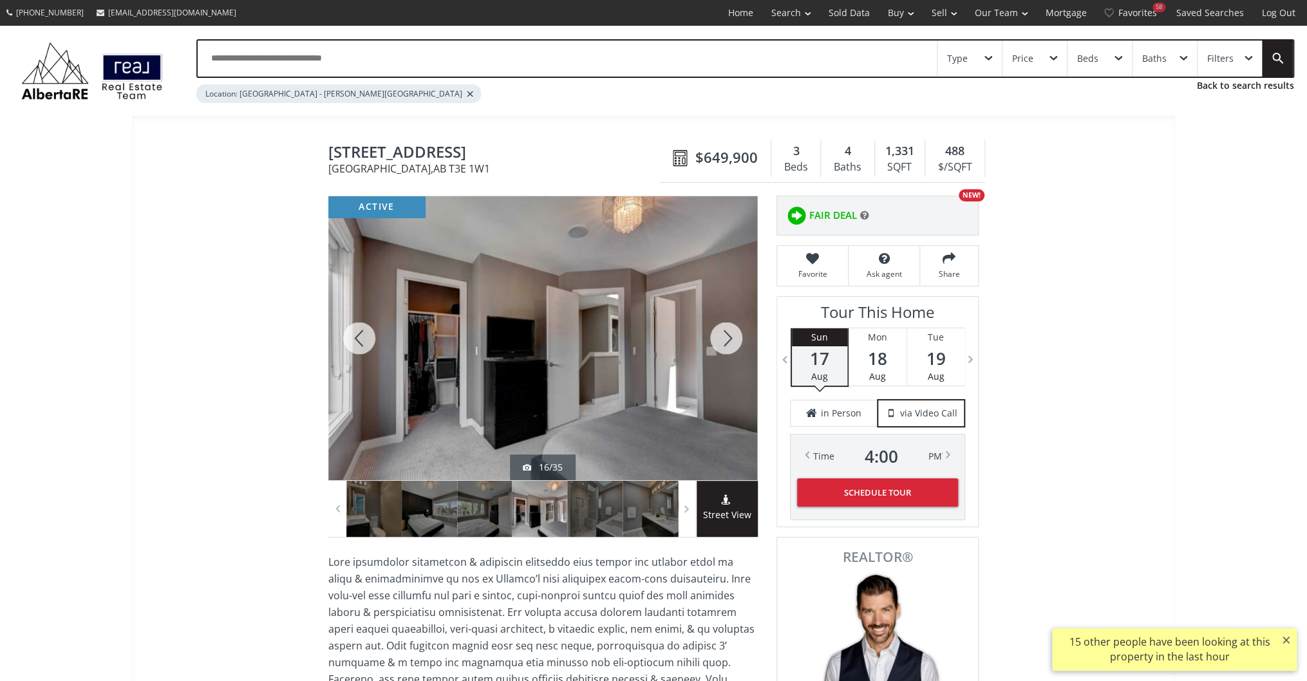
click at [732, 335] on div at bounding box center [726, 338] width 62 height 284
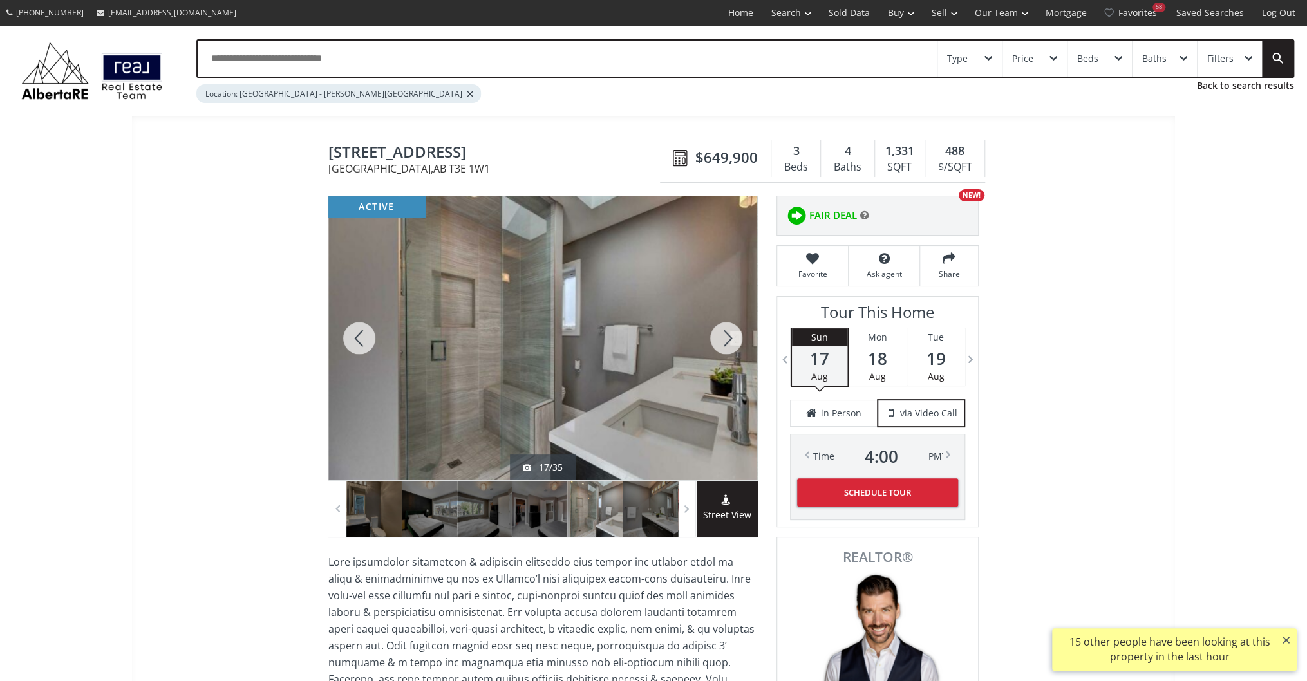
click at [732, 335] on div at bounding box center [726, 338] width 62 height 284
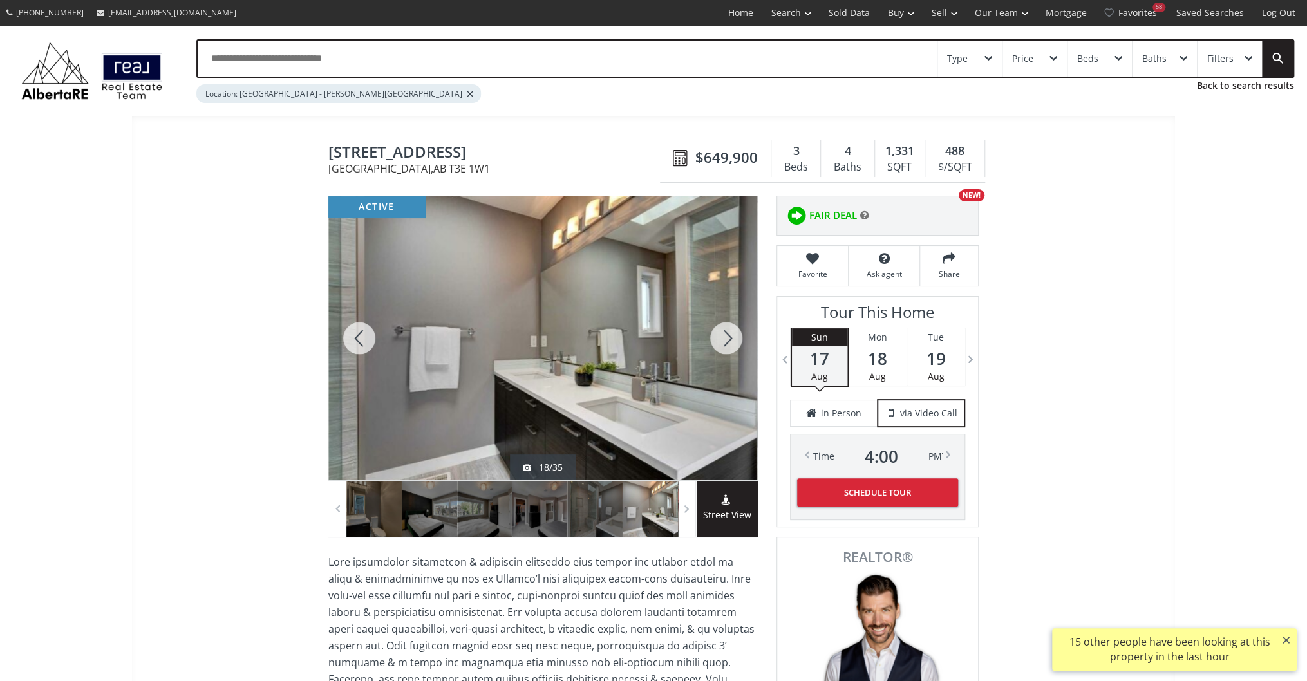
click at [732, 335] on div at bounding box center [726, 338] width 62 height 284
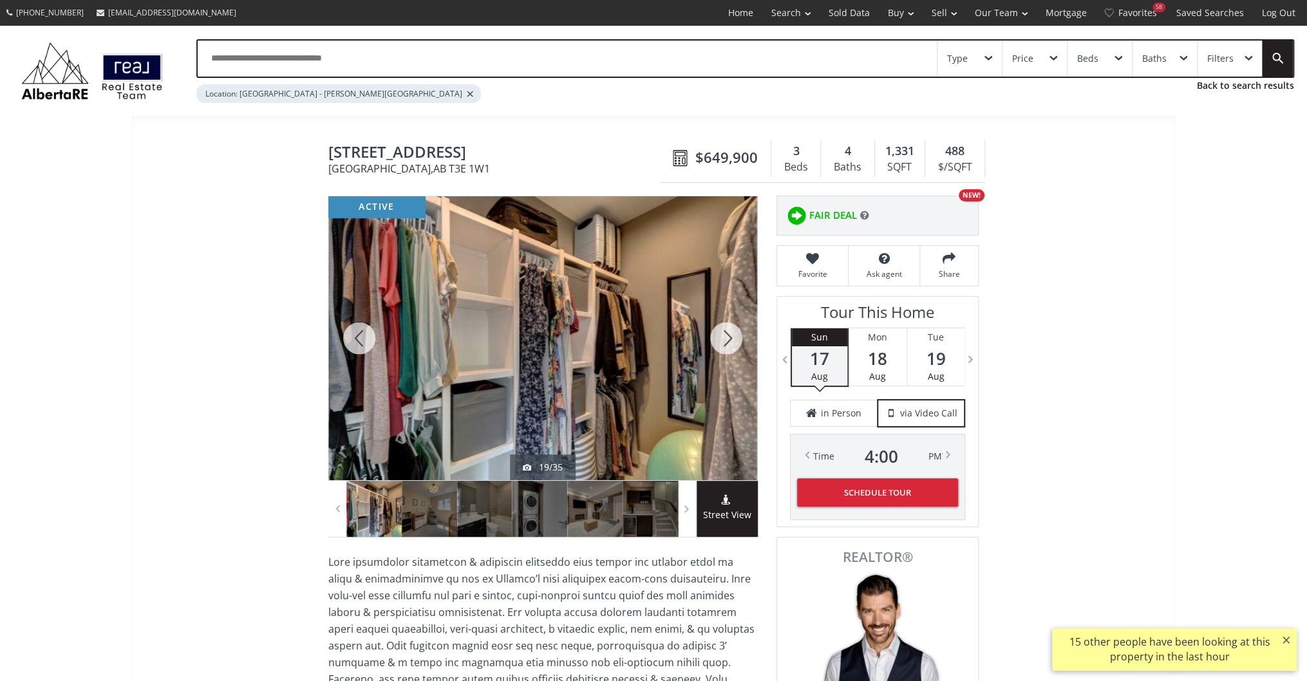
click at [732, 335] on div at bounding box center [726, 338] width 62 height 284
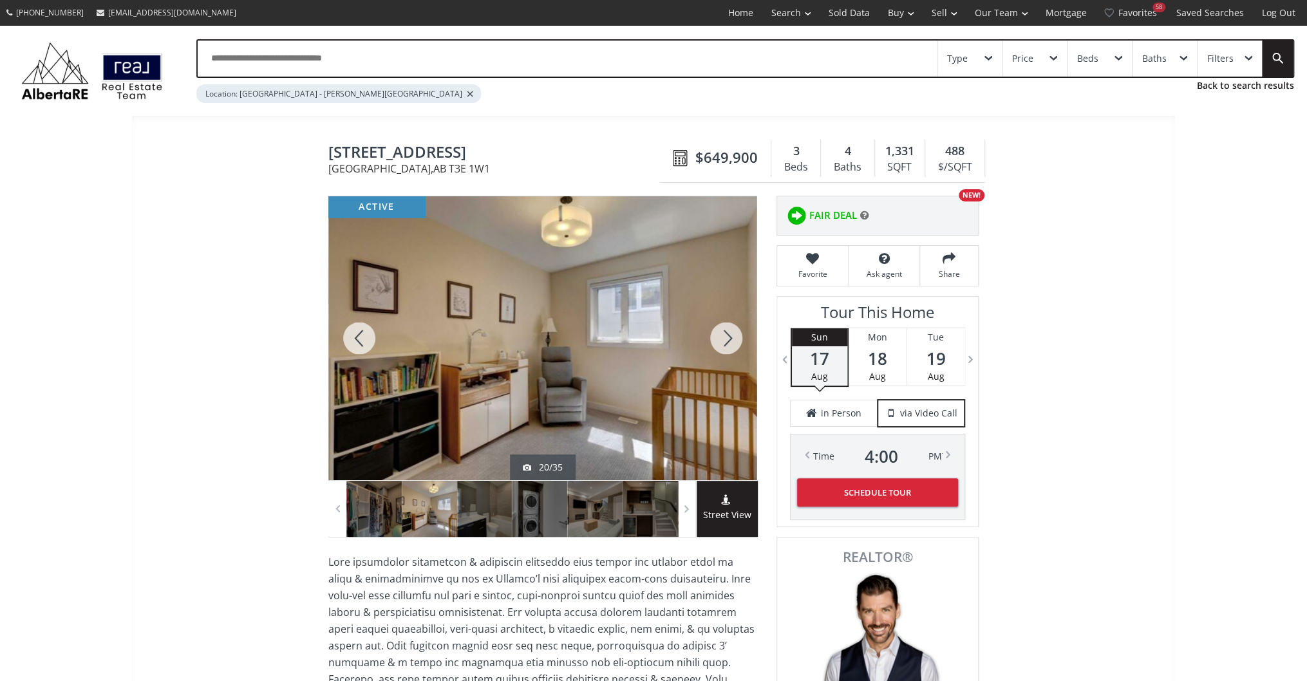
click at [732, 335] on div at bounding box center [726, 338] width 62 height 284
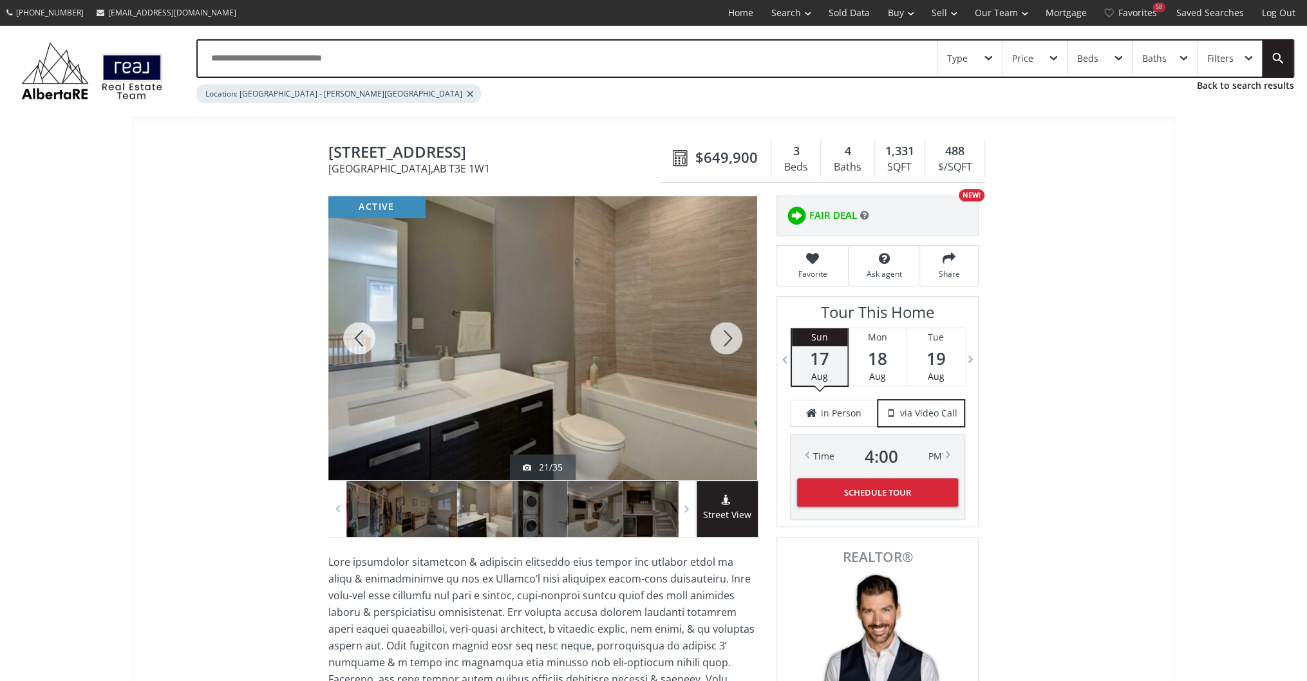
click at [732, 335] on div at bounding box center [726, 338] width 62 height 284
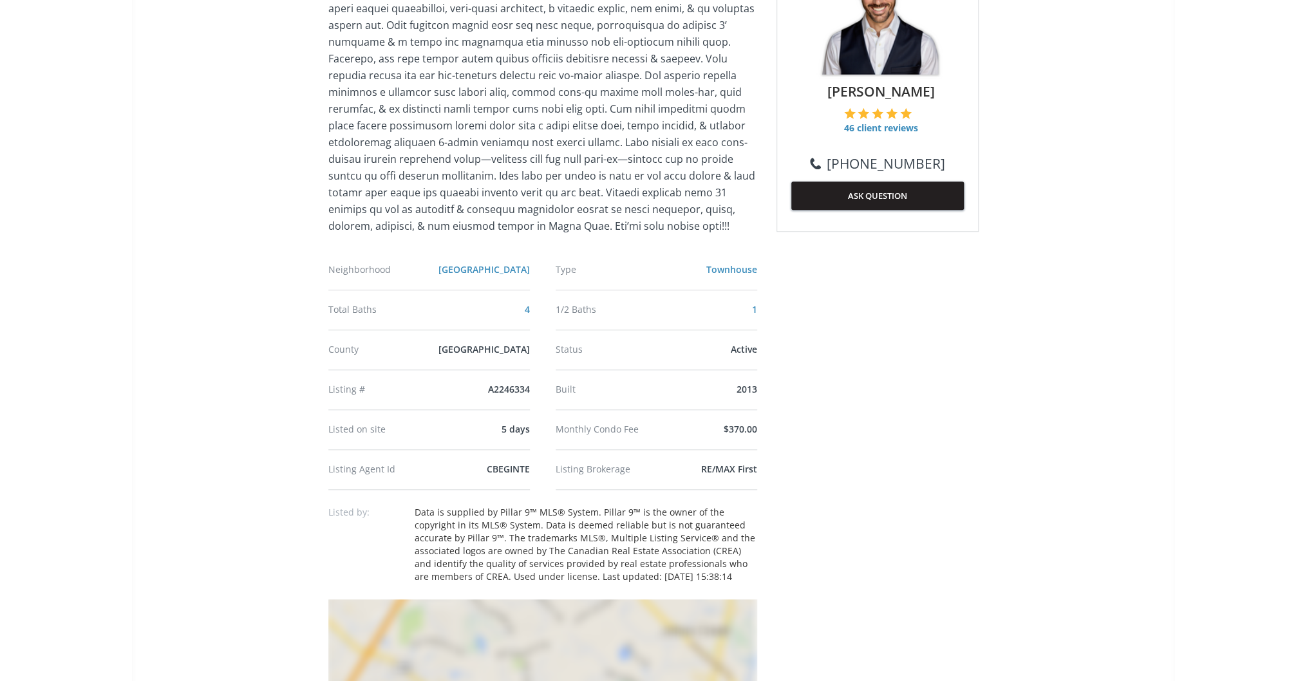
scroll to position [721, 0]
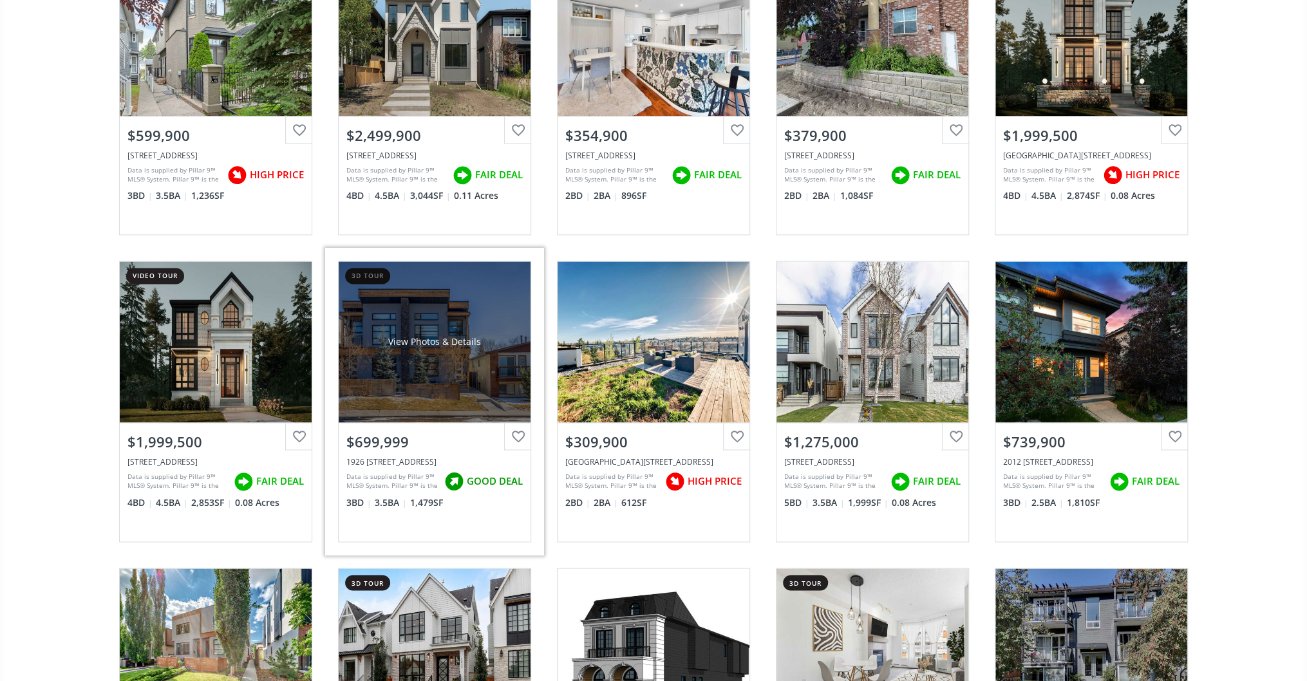
scroll to position [1442, 0]
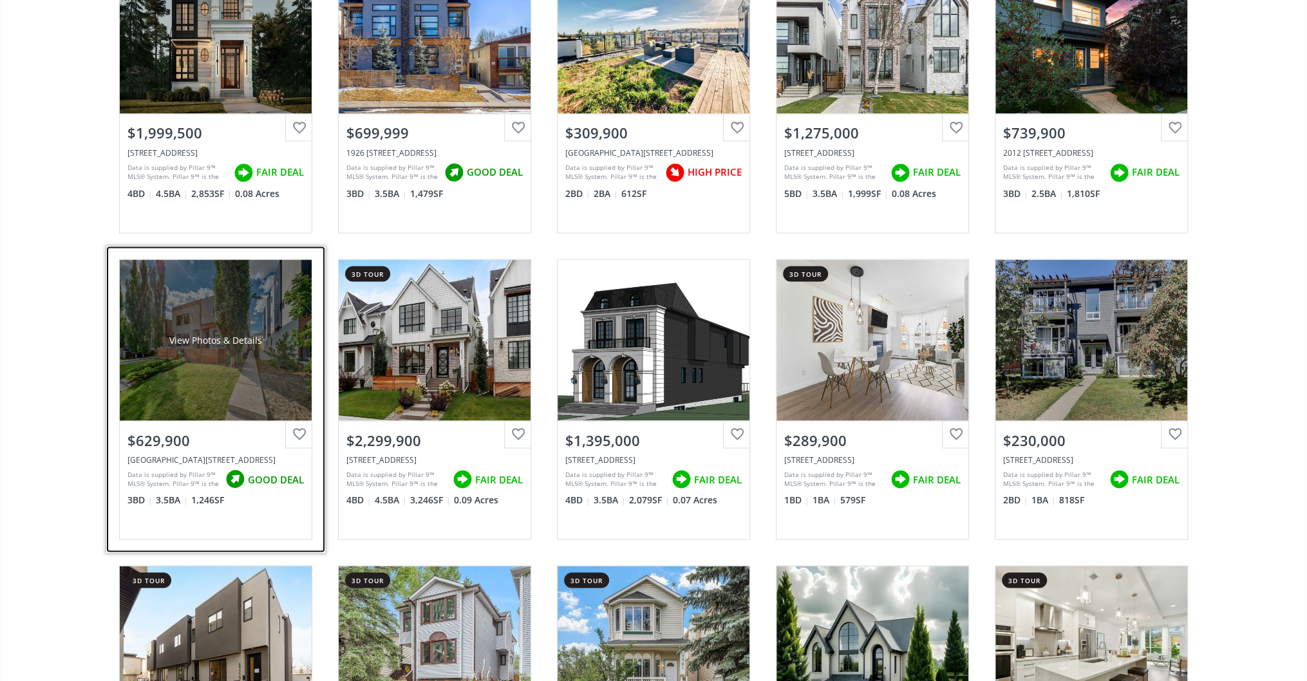
click at [216, 359] on div "View Photos & Details" at bounding box center [216, 339] width 192 height 161
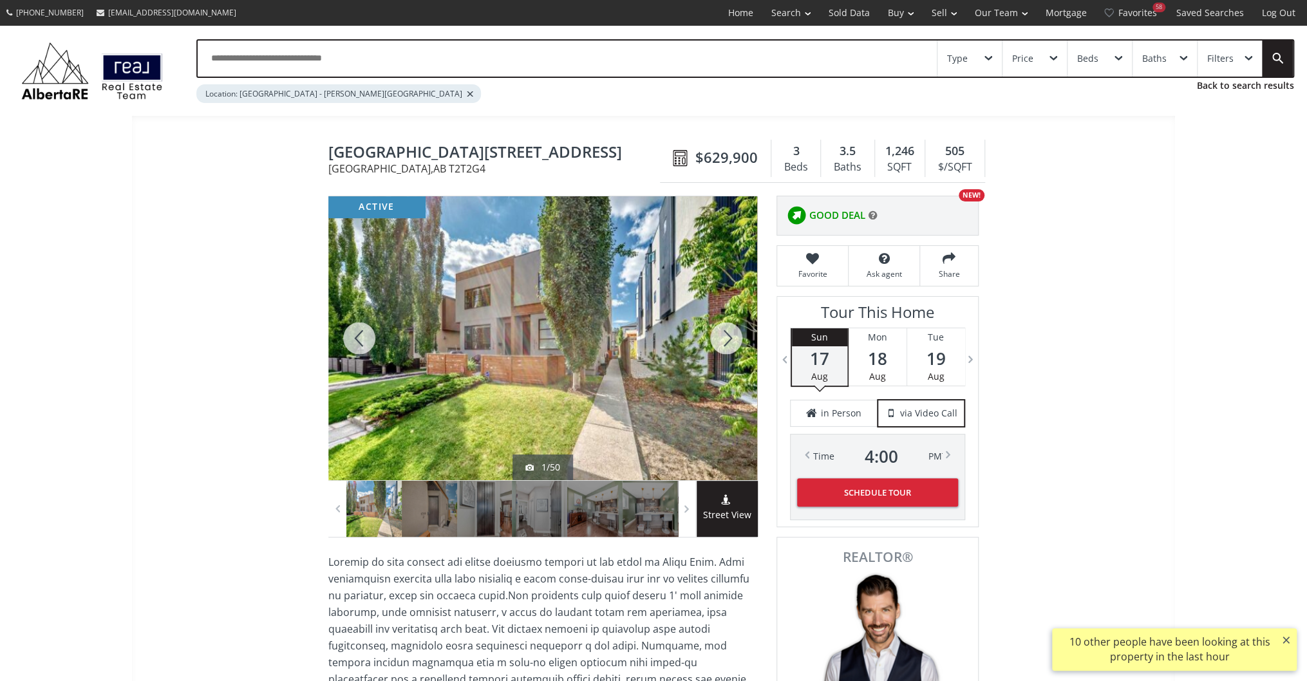
click at [713, 340] on div at bounding box center [726, 338] width 62 height 284
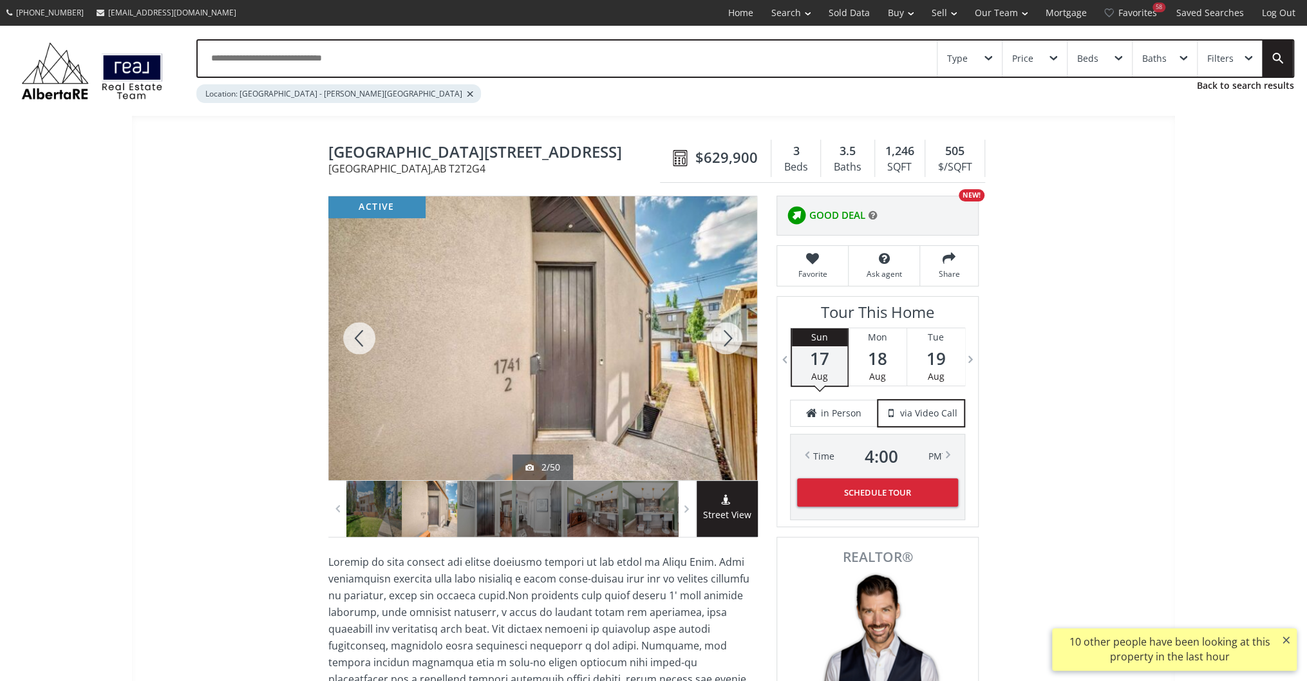
click at [713, 340] on div at bounding box center [726, 338] width 62 height 284
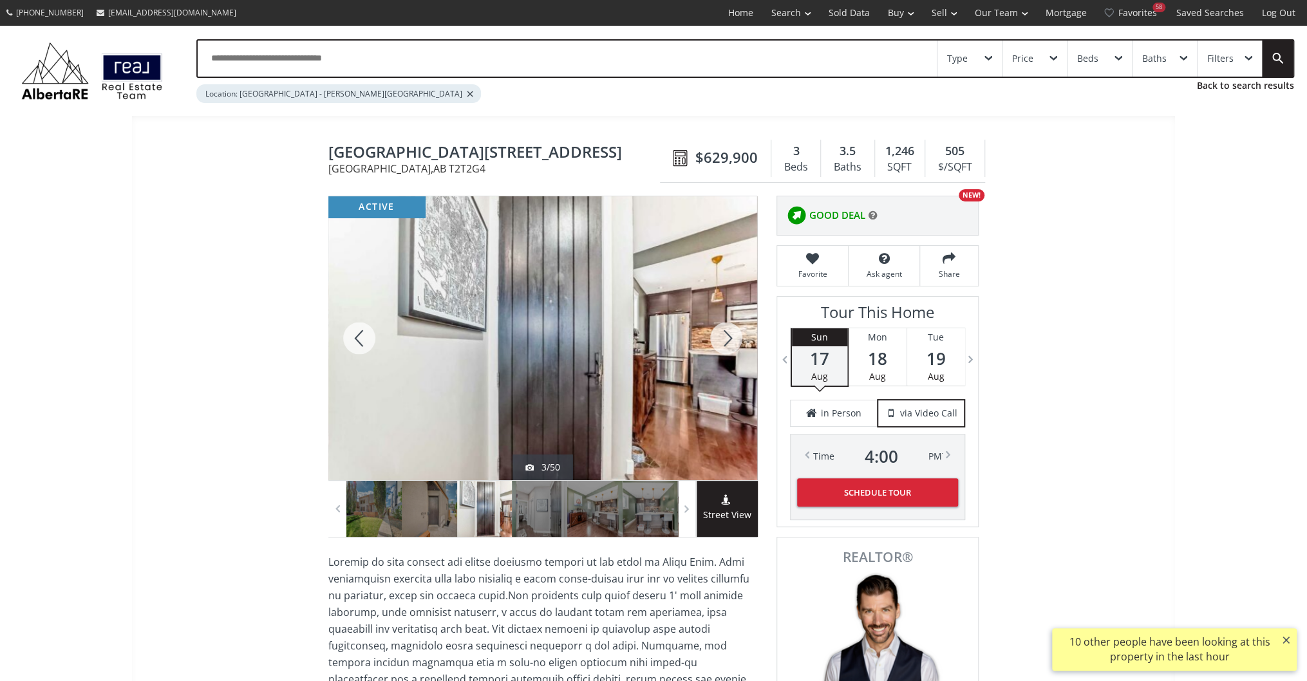
click at [713, 340] on div at bounding box center [726, 338] width 62 height 284
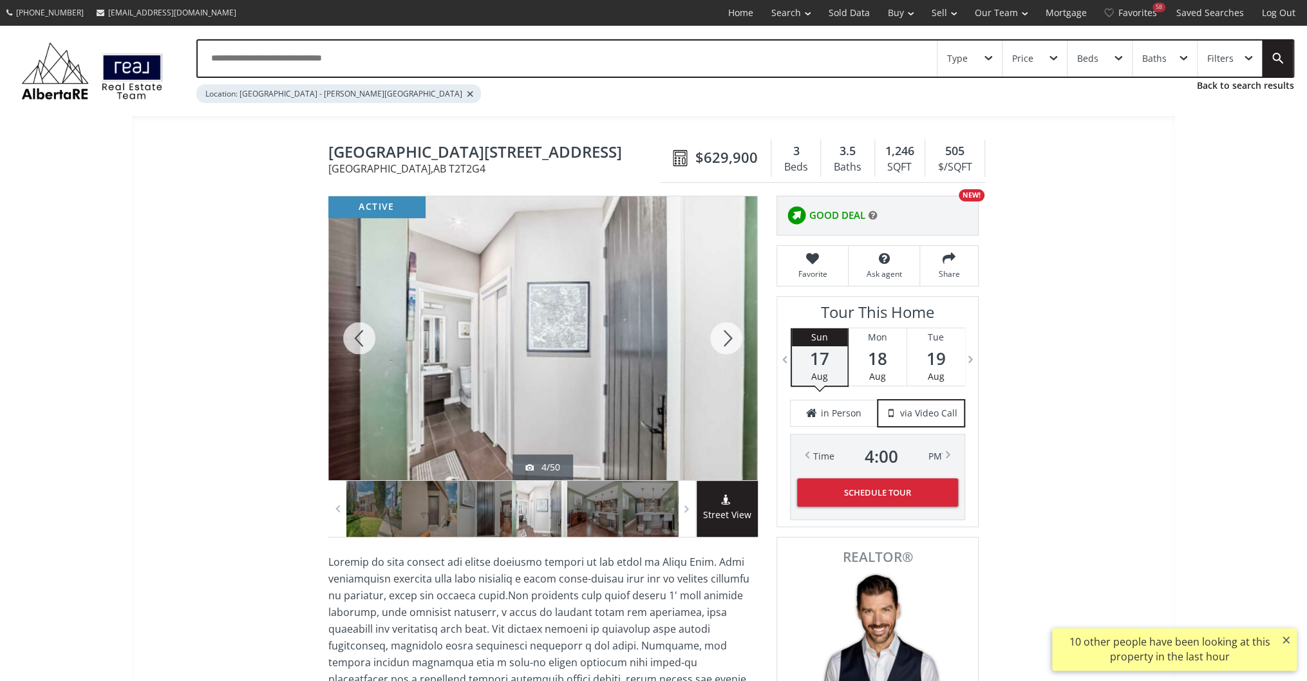
click at [713, 340] on div at bounding box center [726, 338] width 62 height 284
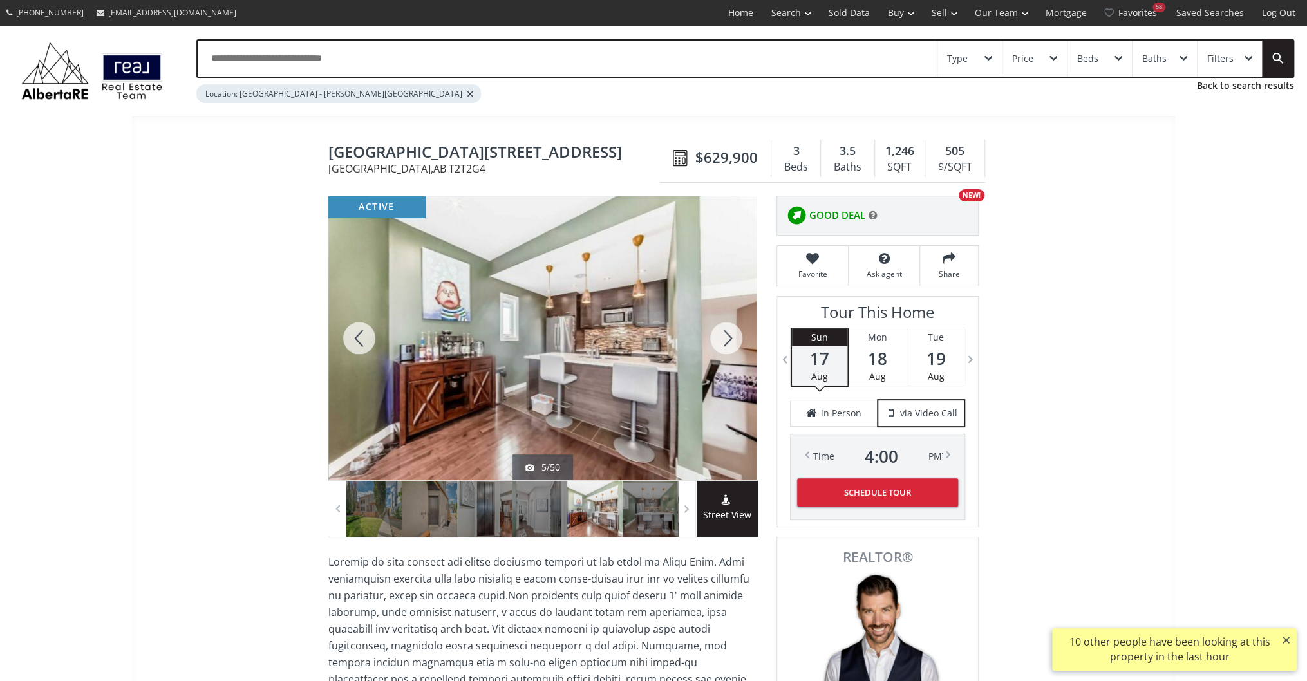
click at [713, 340] on div at bounding box center [726, 338] width 62 height 284
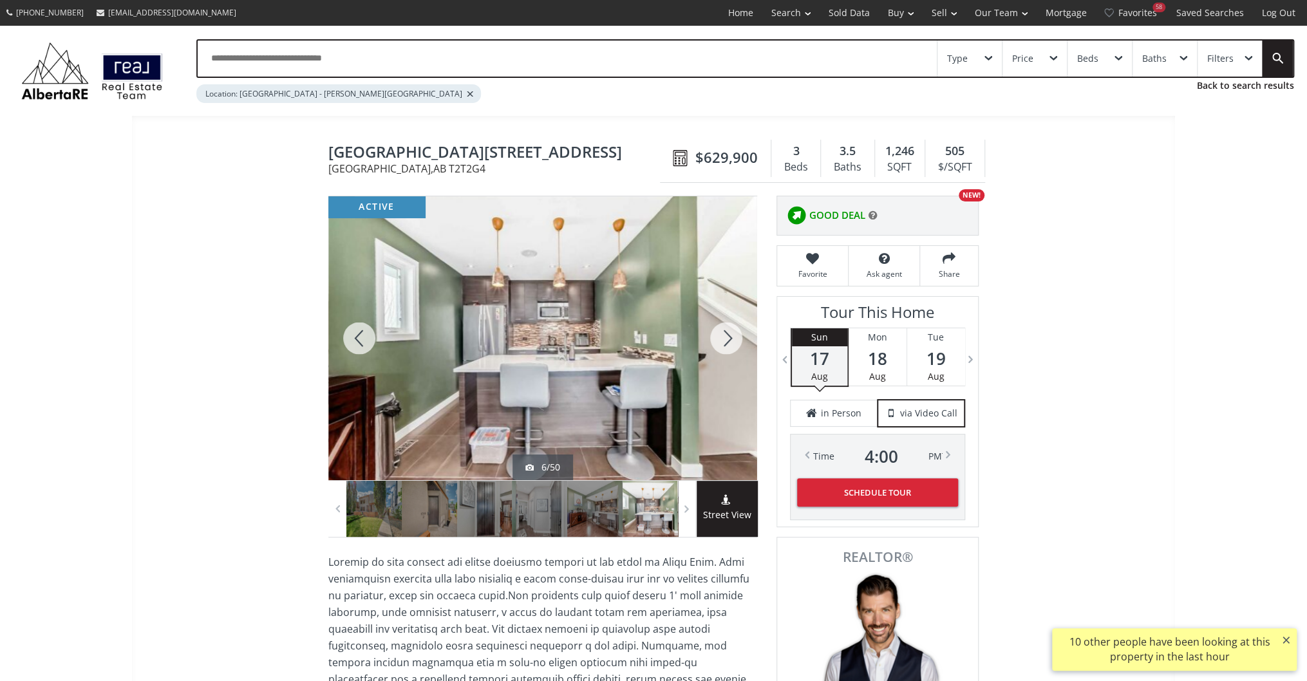
click at [713, 340] on div at bounding box center [726, 338] width 62 height 284
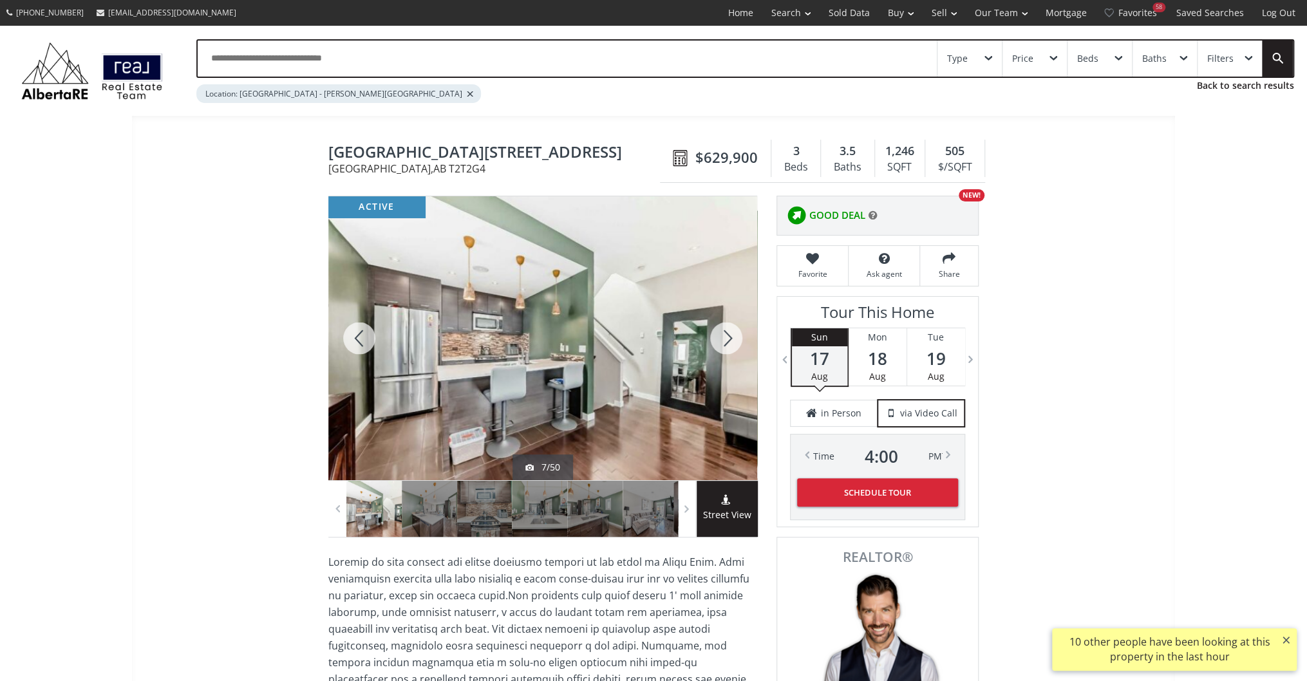
click at [713, 340] on div at bounding box center [726, 338] width 62 height 284
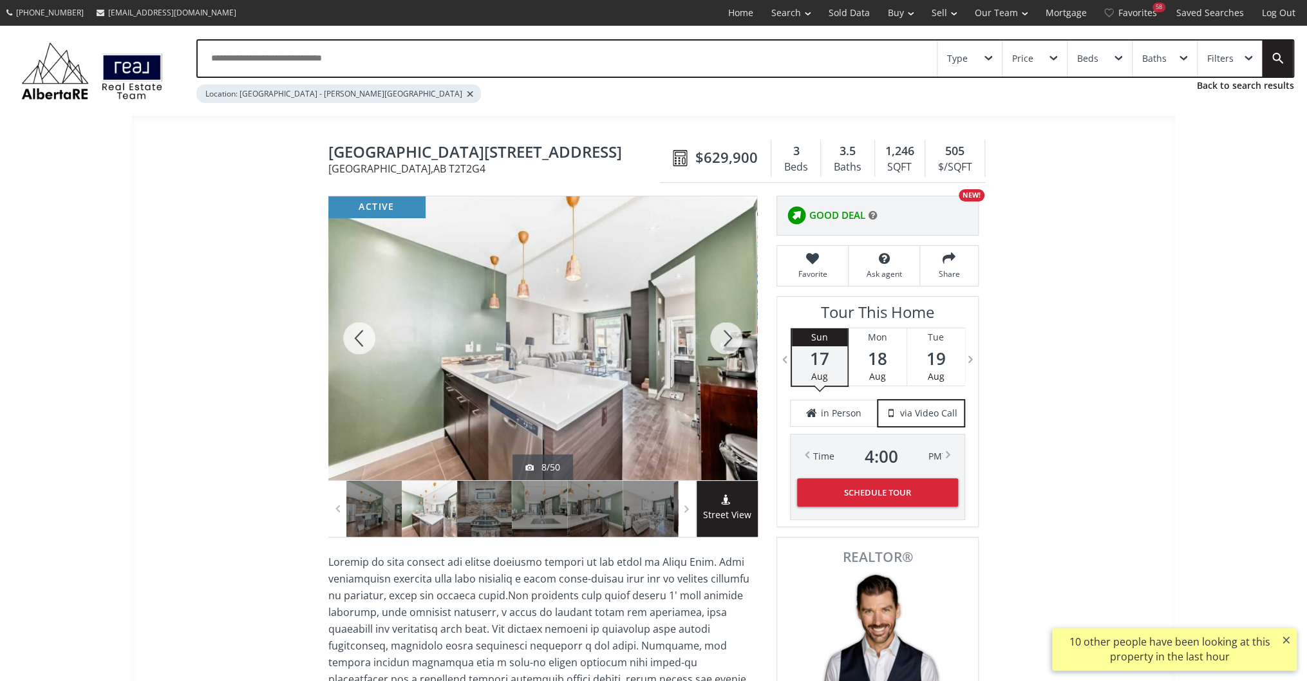
click at [713, 340] on div at bounding box center [726, 338] width 62 height 284
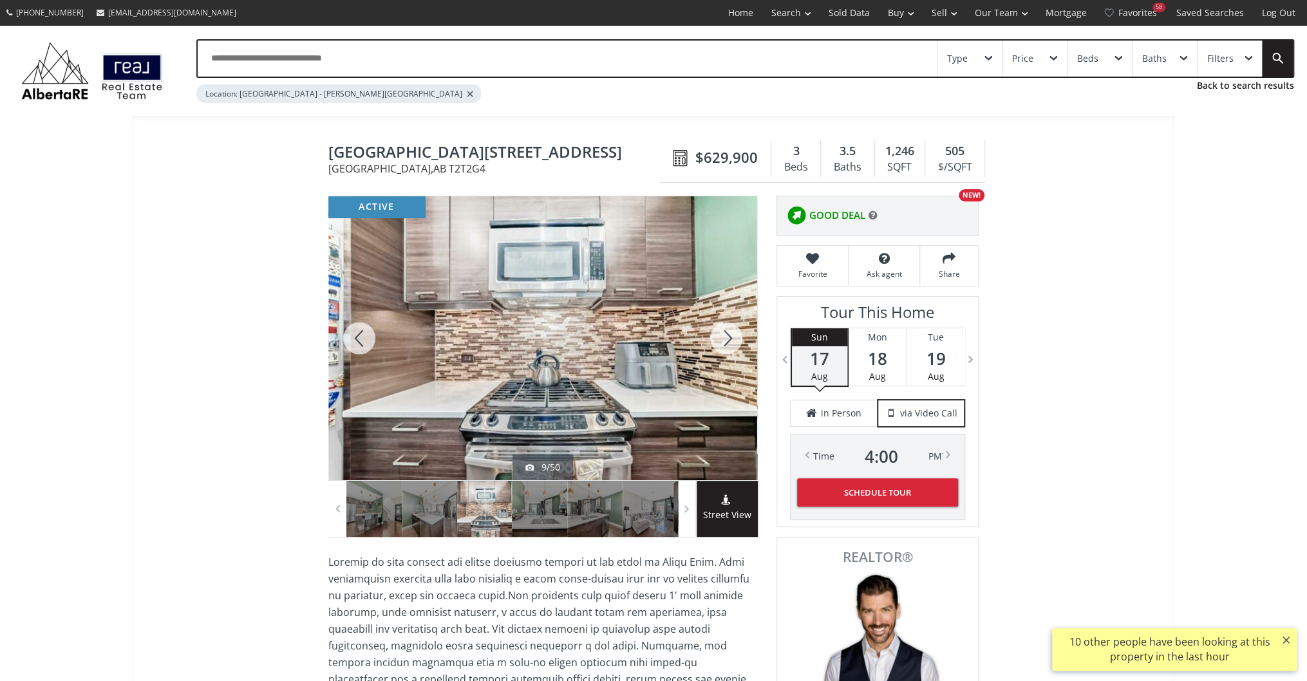
click at [713, 340] on div at bounding box center [726, 338] width 62 height 284
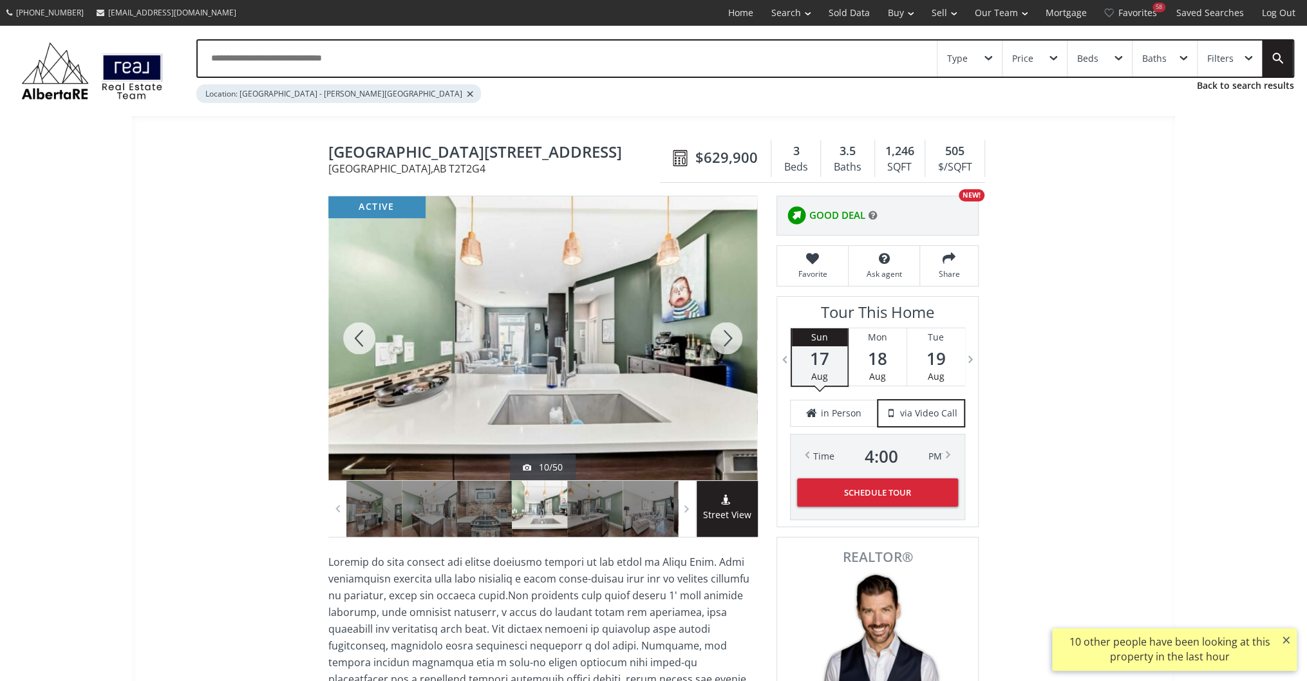
click at [713, 340] on div at bounding box center [726, 338] width 62 height 284
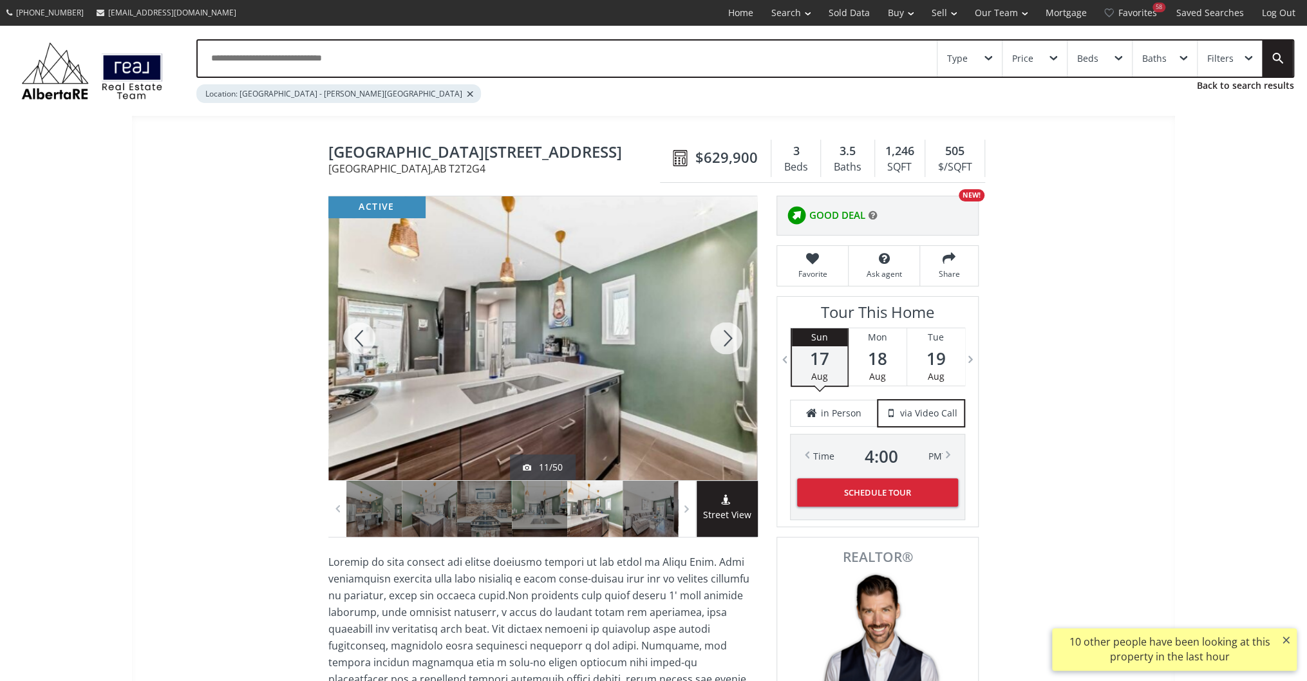
click at [713, 340] on div at bounding box center [726, 338] width 62 height 284
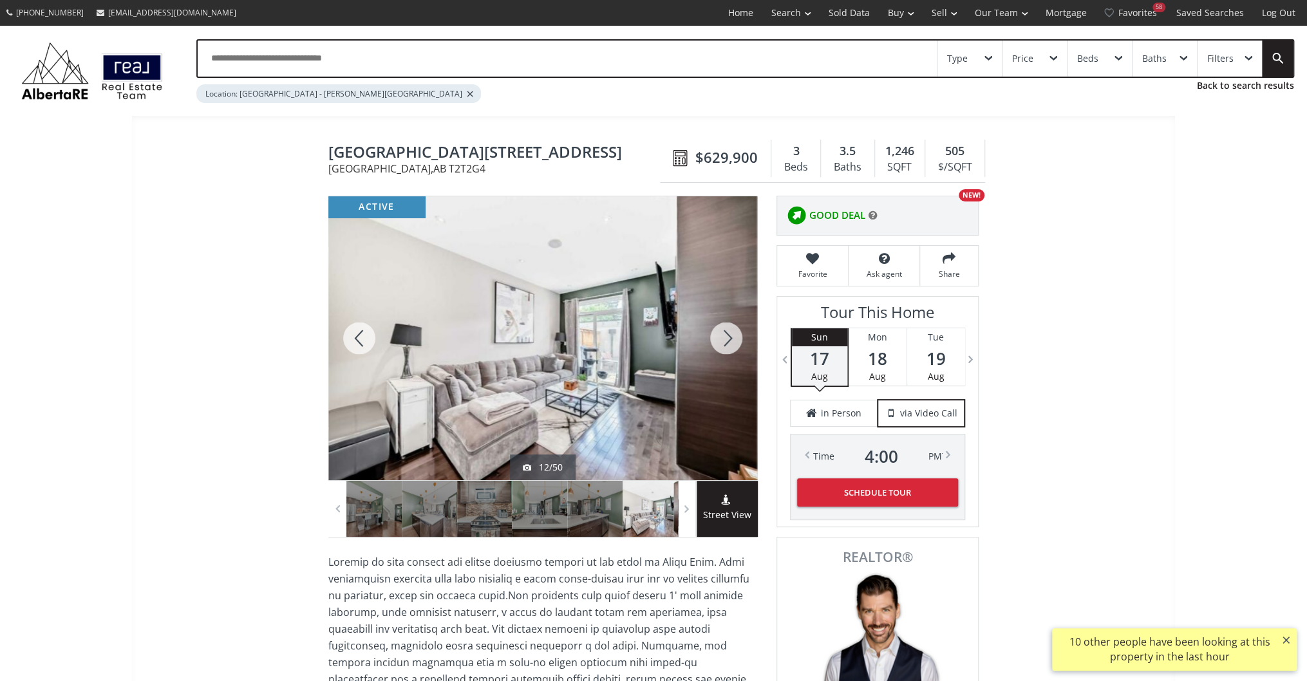
click at [713, 340] on div at bounding box center [726, 338] width 62 height 284
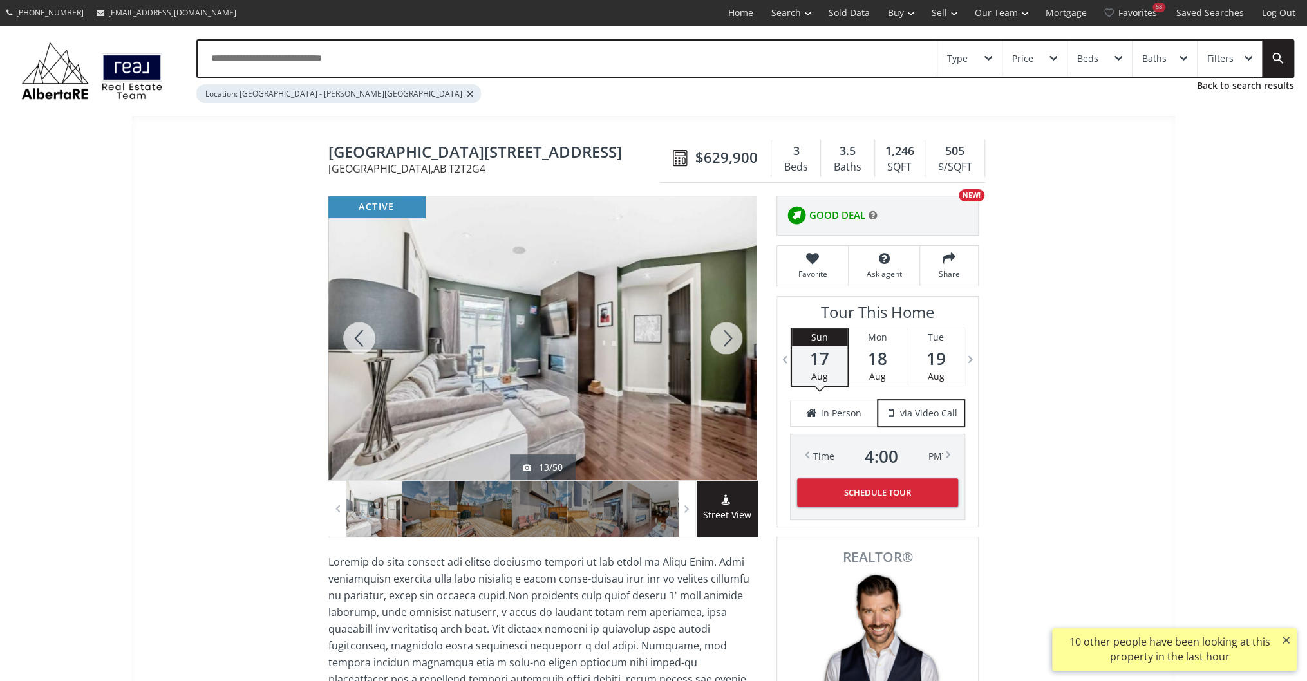
click at [713, 340] on div at bounding box center [726, 338] width 62 height 284
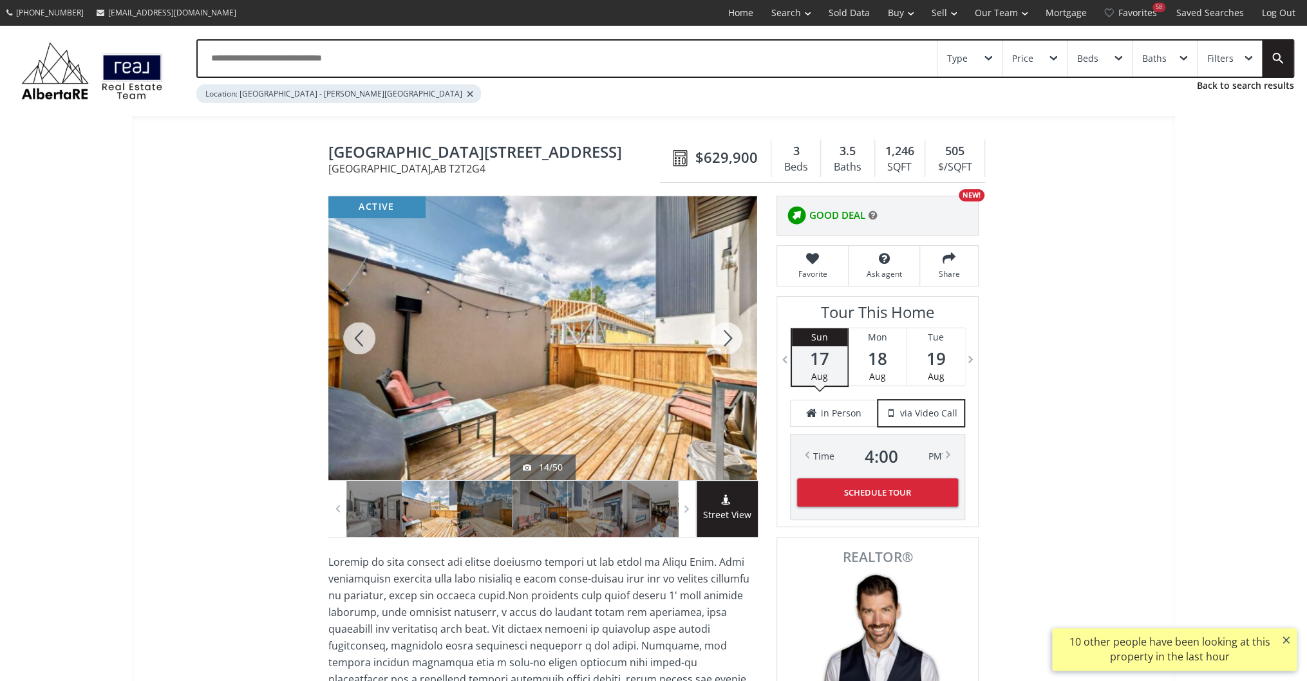
click at [713, 340] on div at bounding box center [726, 338] width 62 height 284
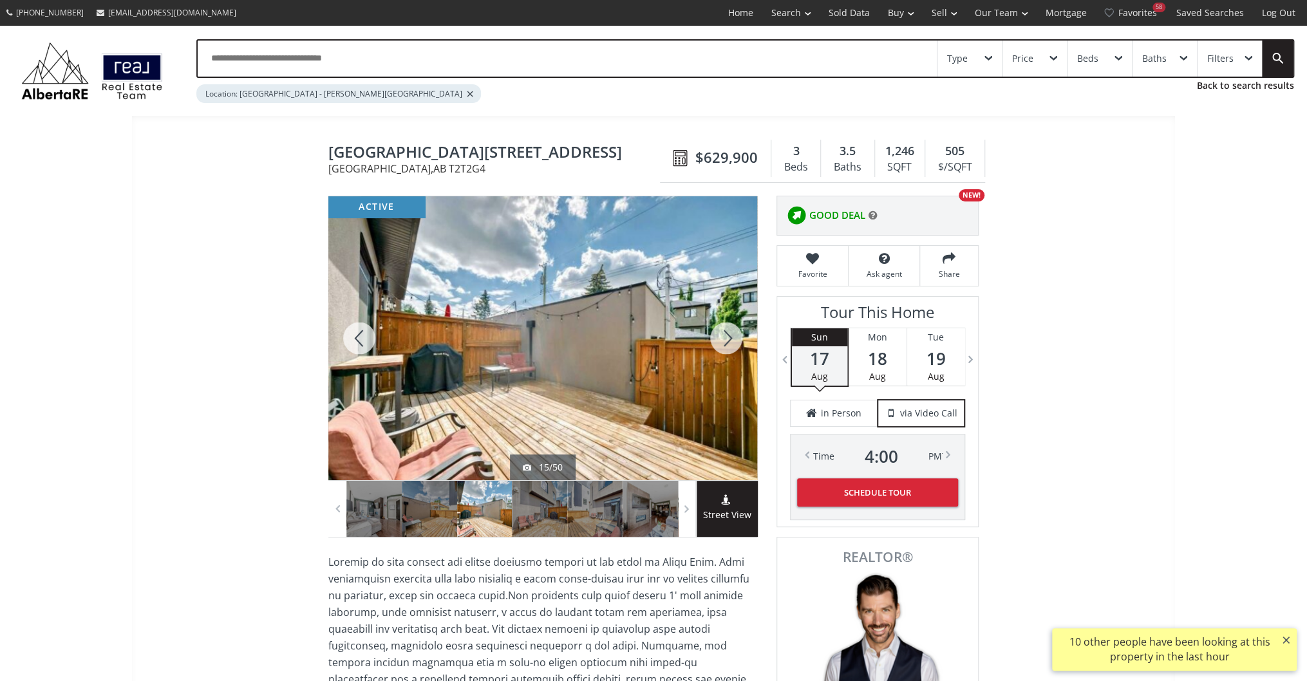
click at [713, 340] on div at bounding box center [726, 338] width 62 height 284
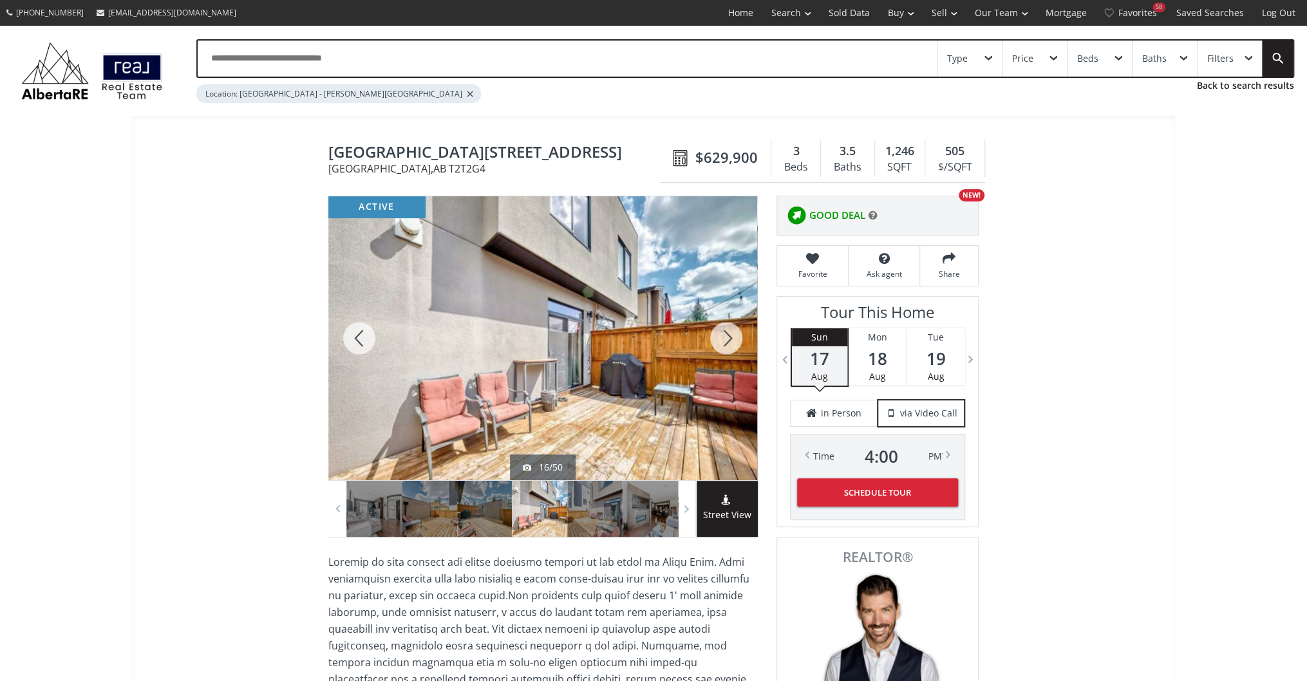
click at [713, 340] on div at bounding box center [726, 338] width 62 height 284
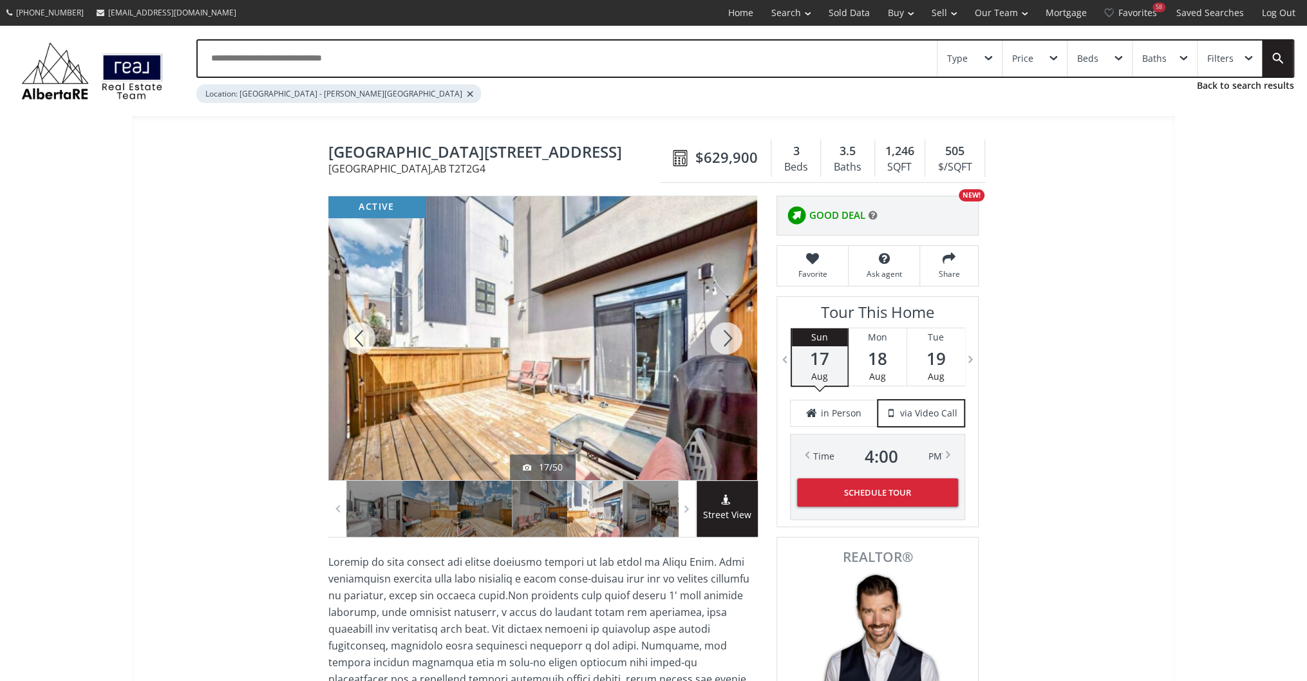
click at [713, 340] on div at bounding box center [726, 338] width 62 height 284
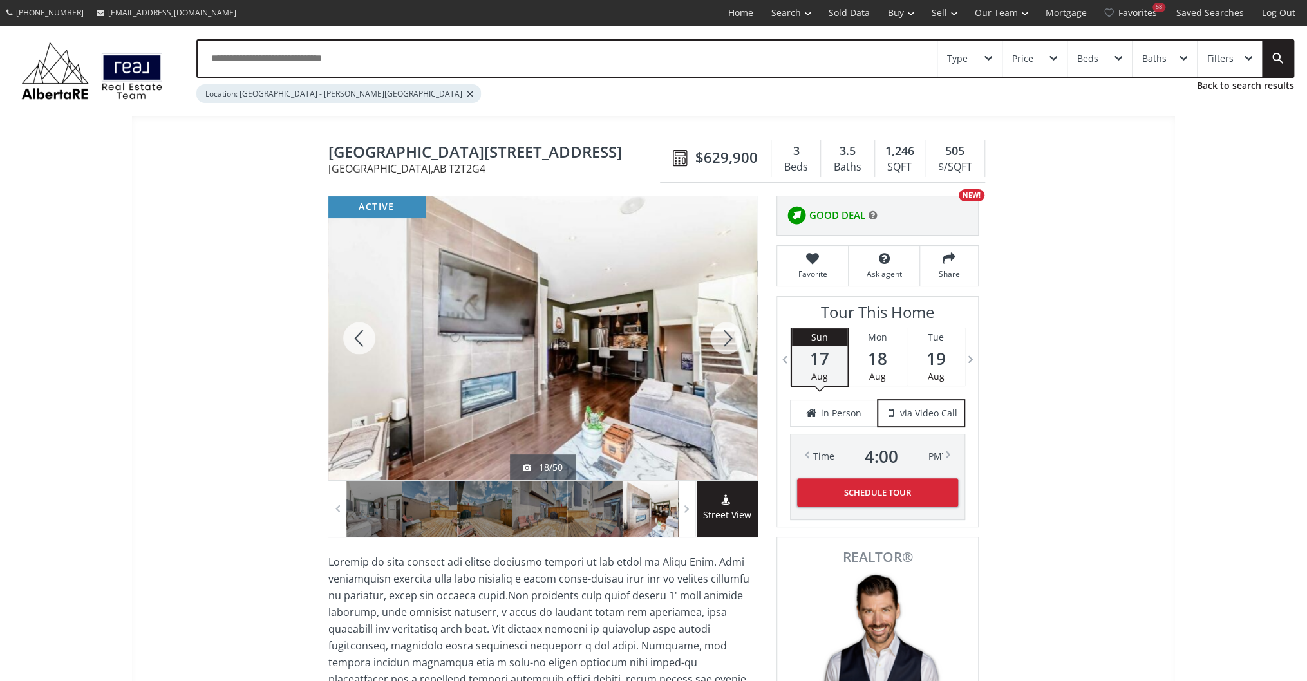
click at [713, 340] on div at bounding box center [726, 338] width 62 height 284
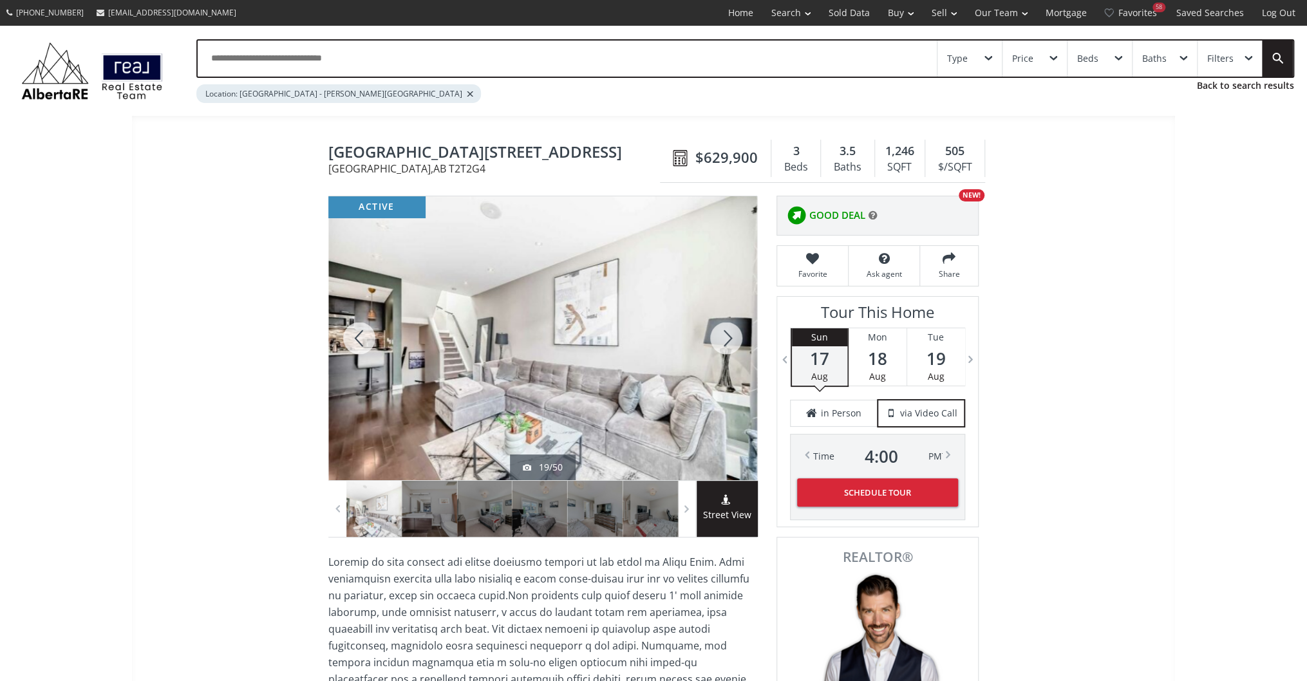
click at [713, 340] on div at bounding box center [726, 338] width 62 height 284
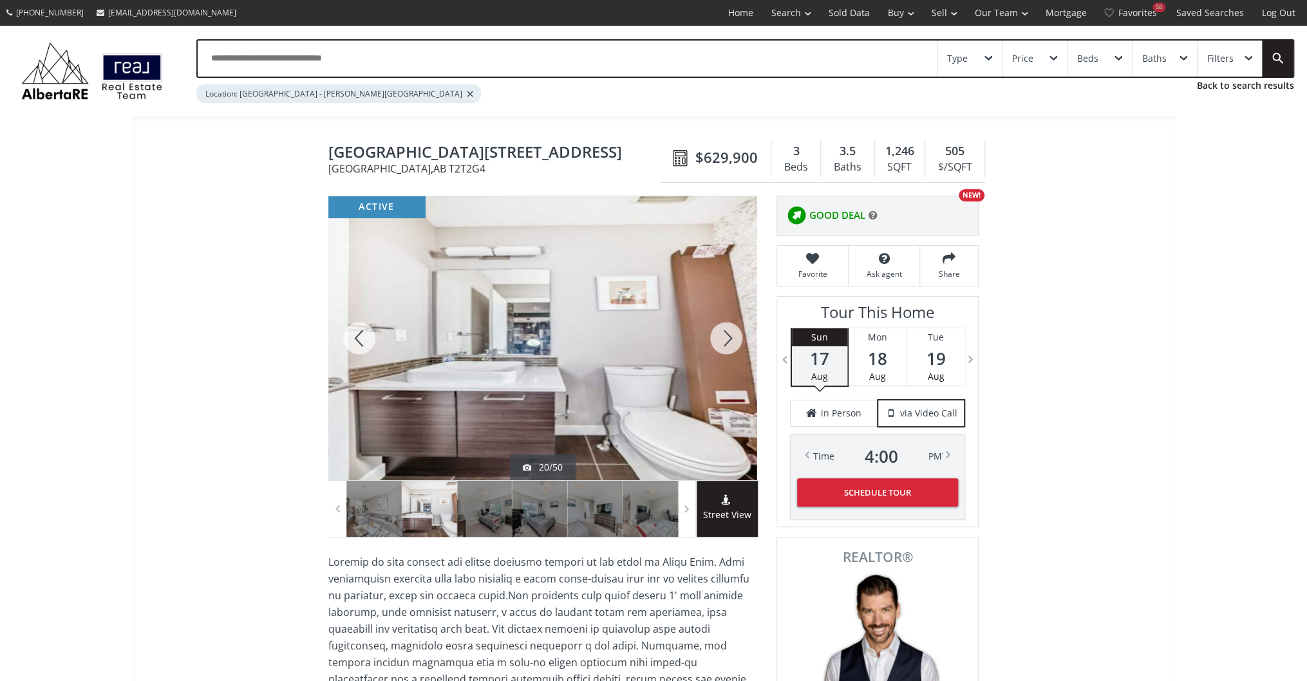
click at [713, 340] on div at bounding box center [726, 338] width 62 height 284
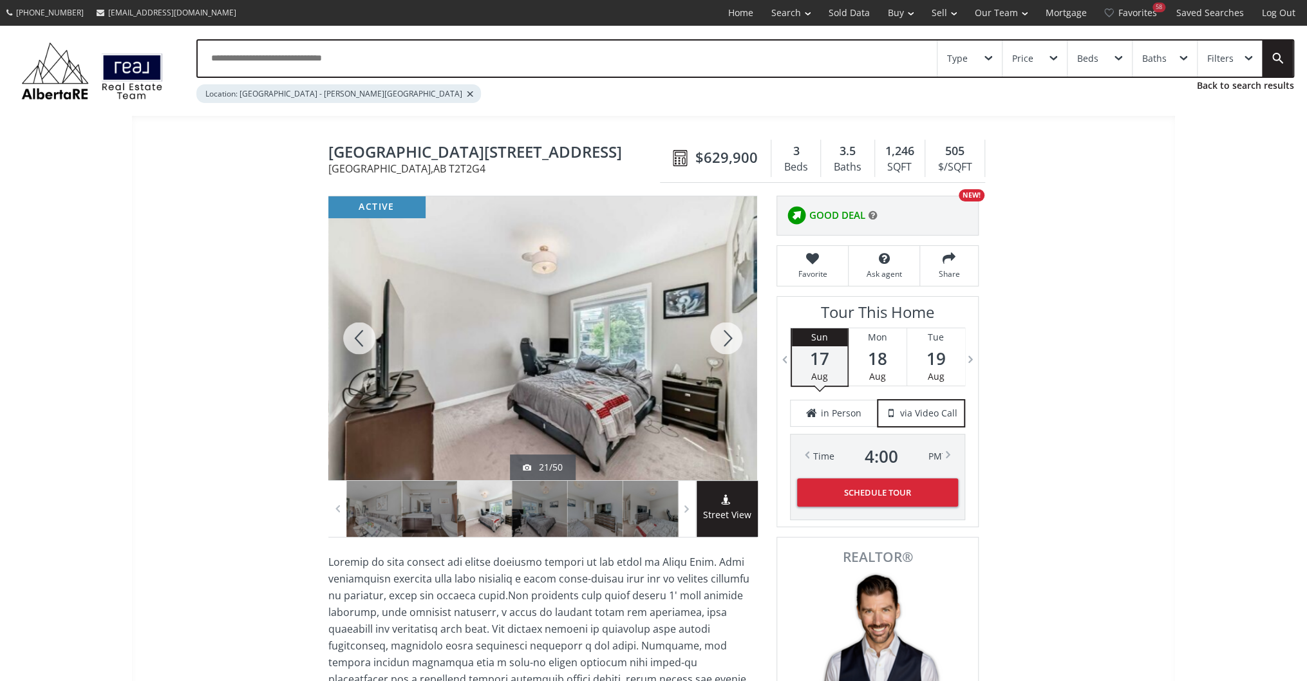
click at [713, 340] on div at bounding box center [726, 338] width 62 height 284
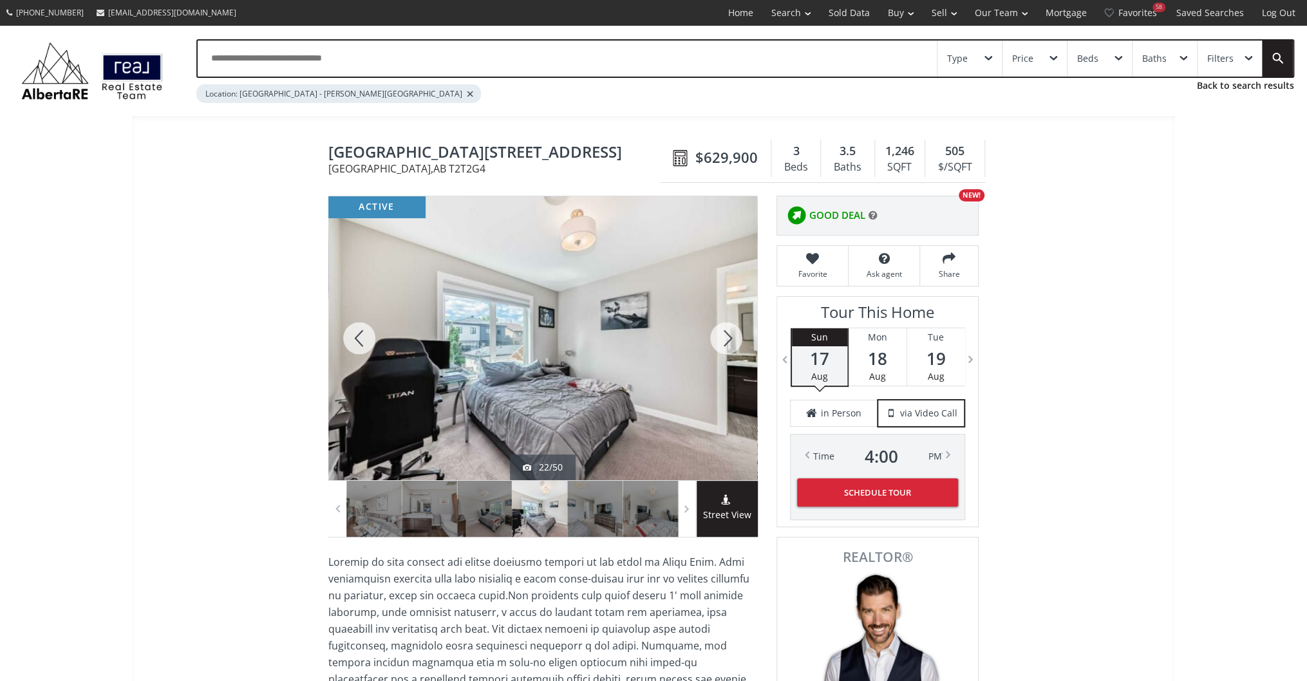
click at [713, 340] on div at bounding box center [726, 338] width 62 height 284
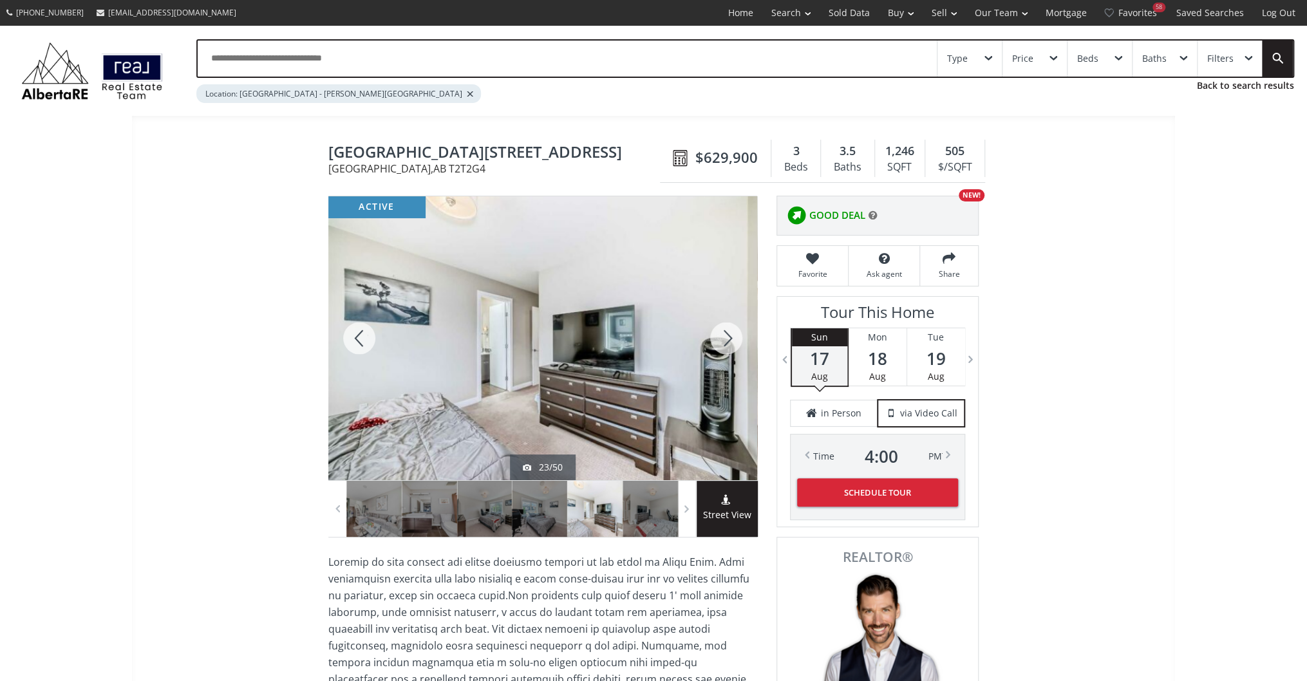
click at [713, 340] on div at bounding box center [726, 338] width 62 height 284
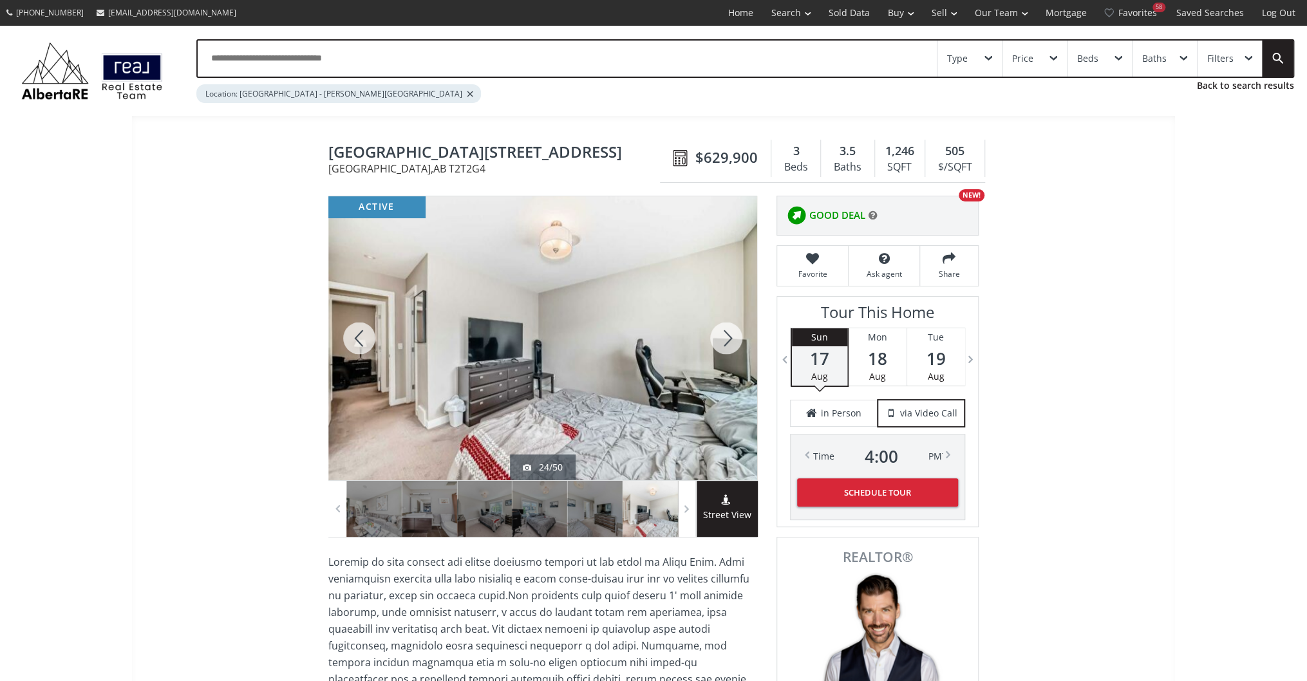
click at [713, 340] on div at bounding box center [726, 338] width 62 height 284
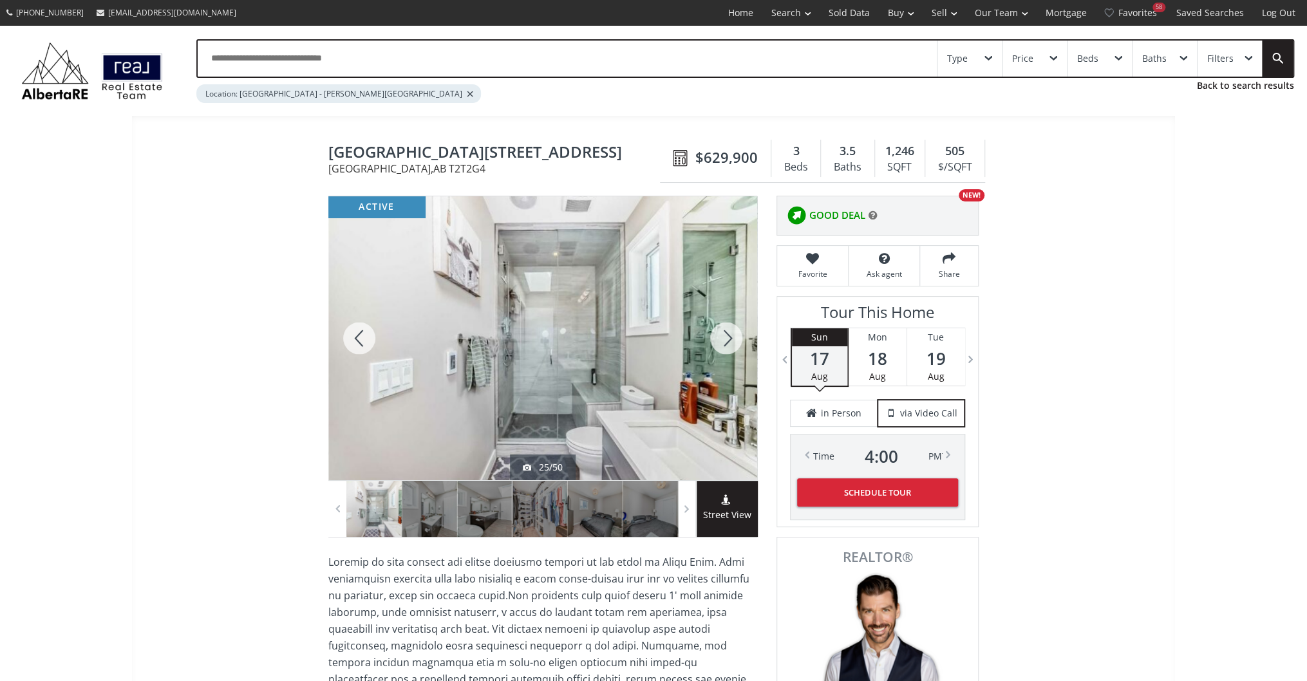
click at [713, 340] on div at bounding box center [726, 338] width 62 height 284
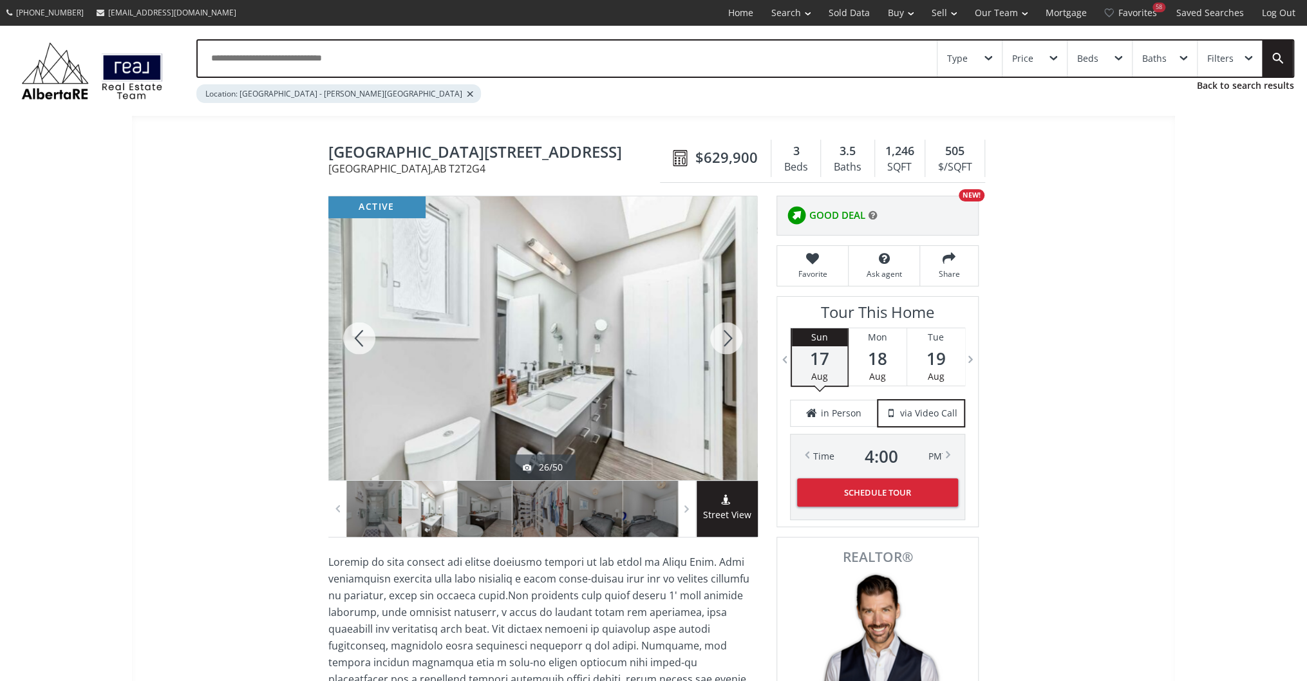
click at [713, 340] on div at bounding box center [726, 338] width 62 height 284
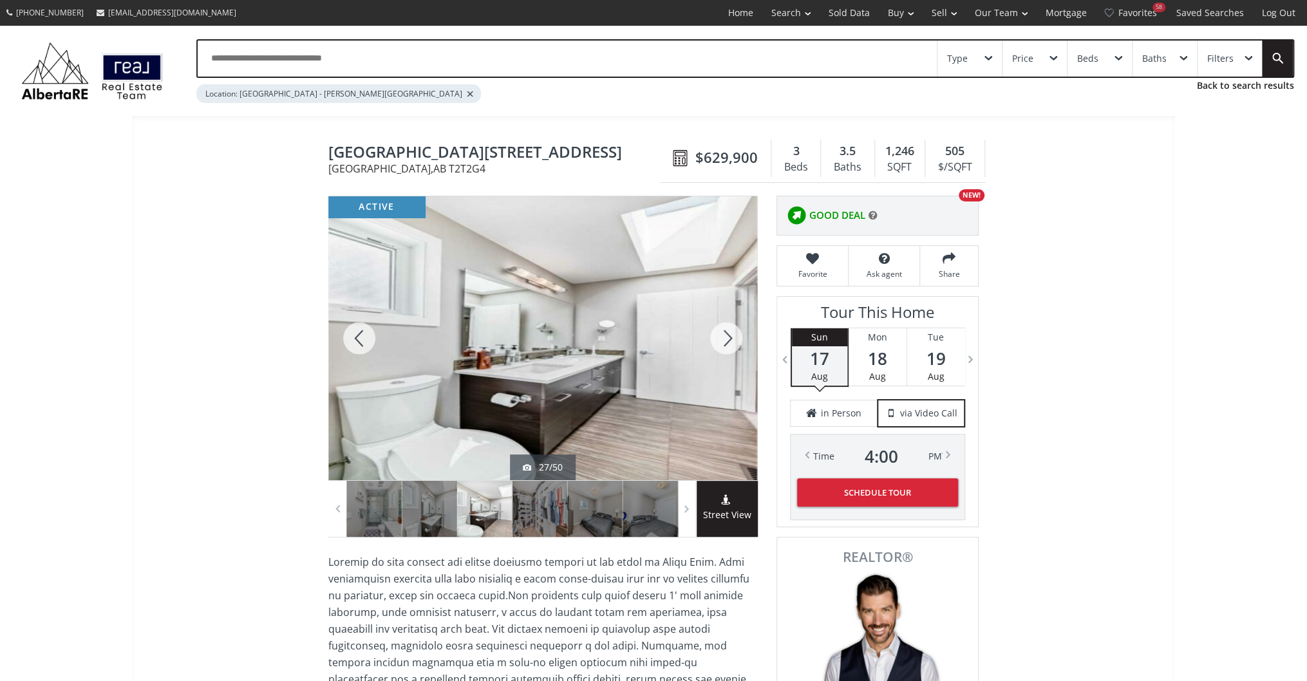
click at [713, 340] on div at bounding box center [726, 338] width 62 height 284
